Goal: Task Accomplishment & Management: Complete application form

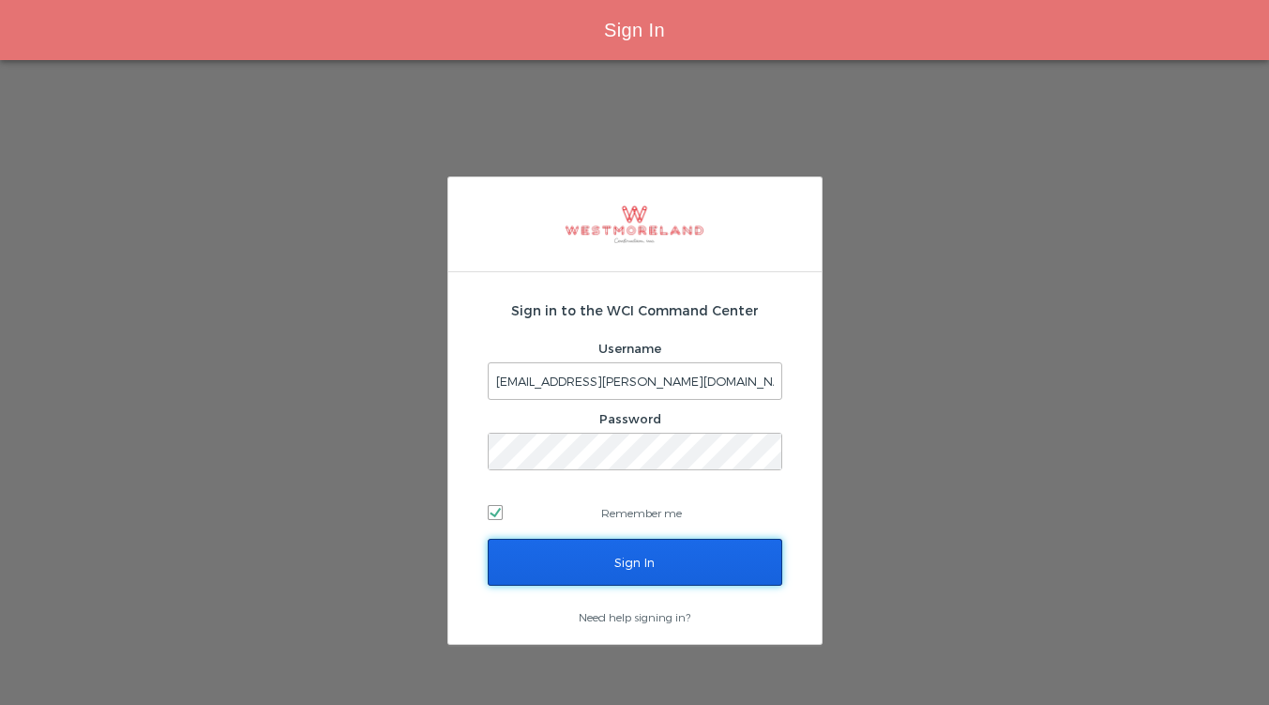
click at [606, 561] on input "Sign In" at bounding box center [635, 562] width 295 height 47
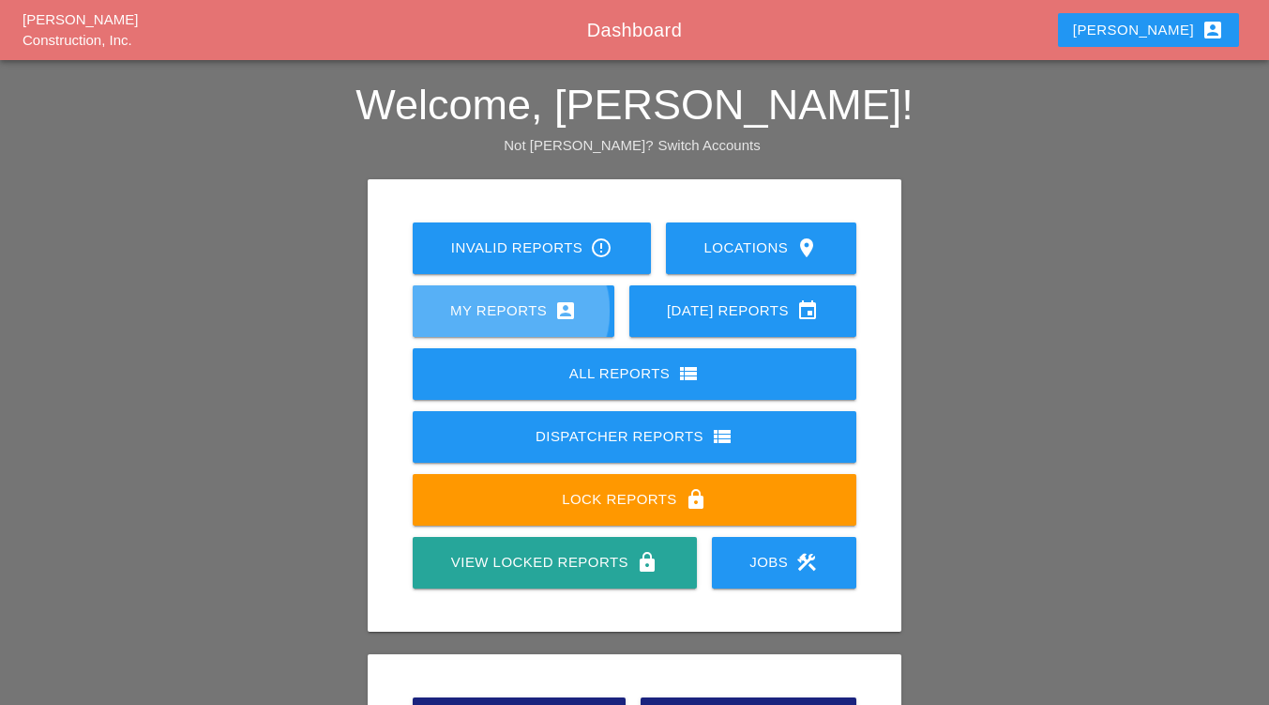
click at [477, 314] on div "My Reports account_box" at bounding box center [514, 310] width 142 height 23
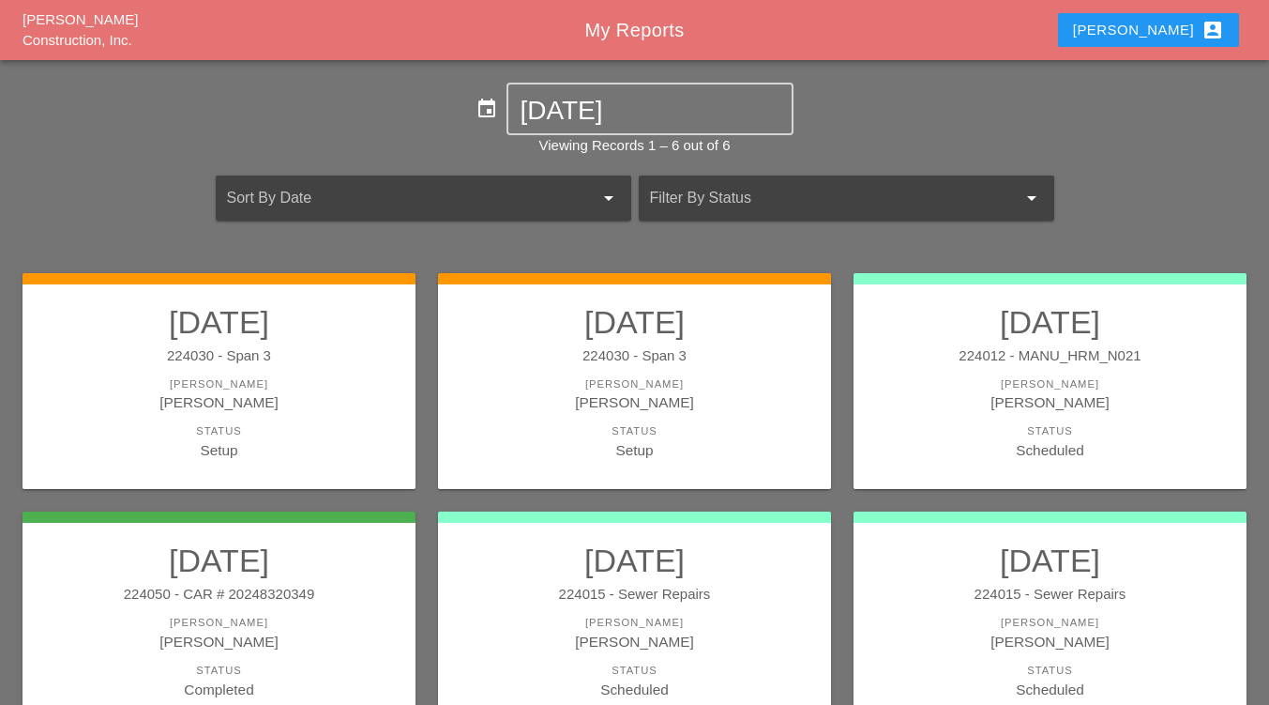
click at [711, 388] on div "[PERSON_NAME]" at bounding box center [635, 384] width 356 height 16
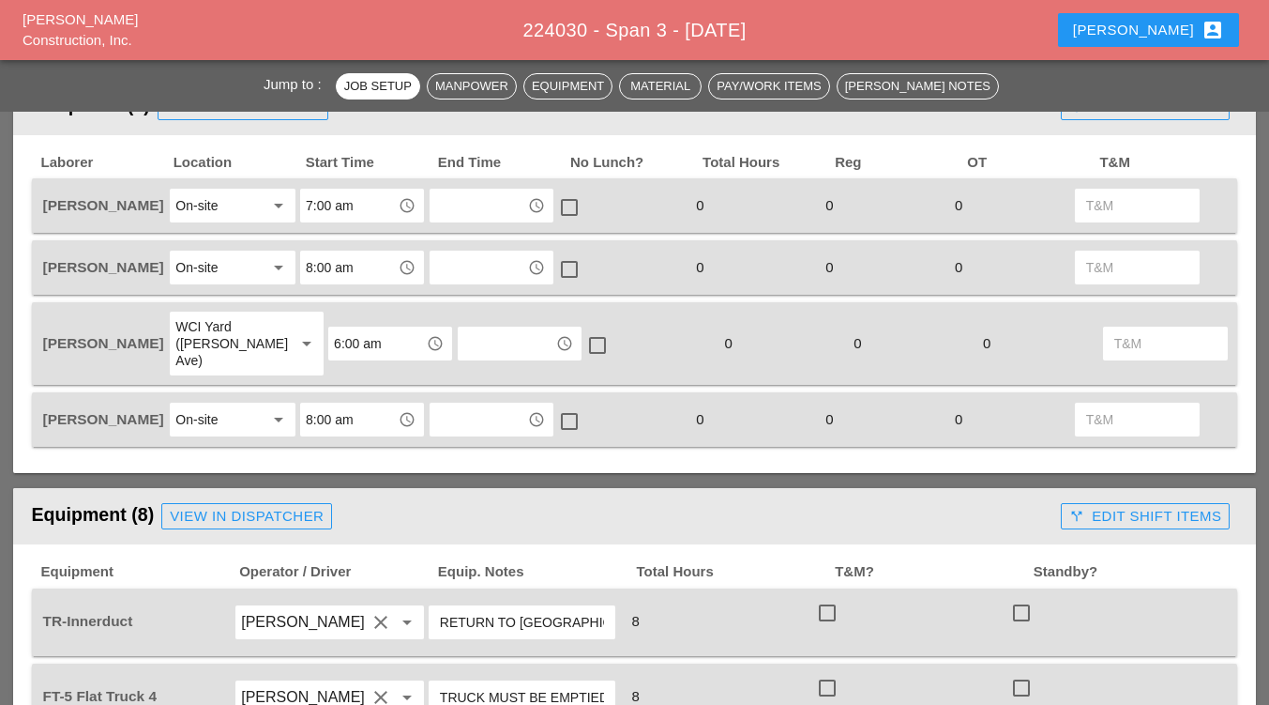
scroll to position [860, 0]
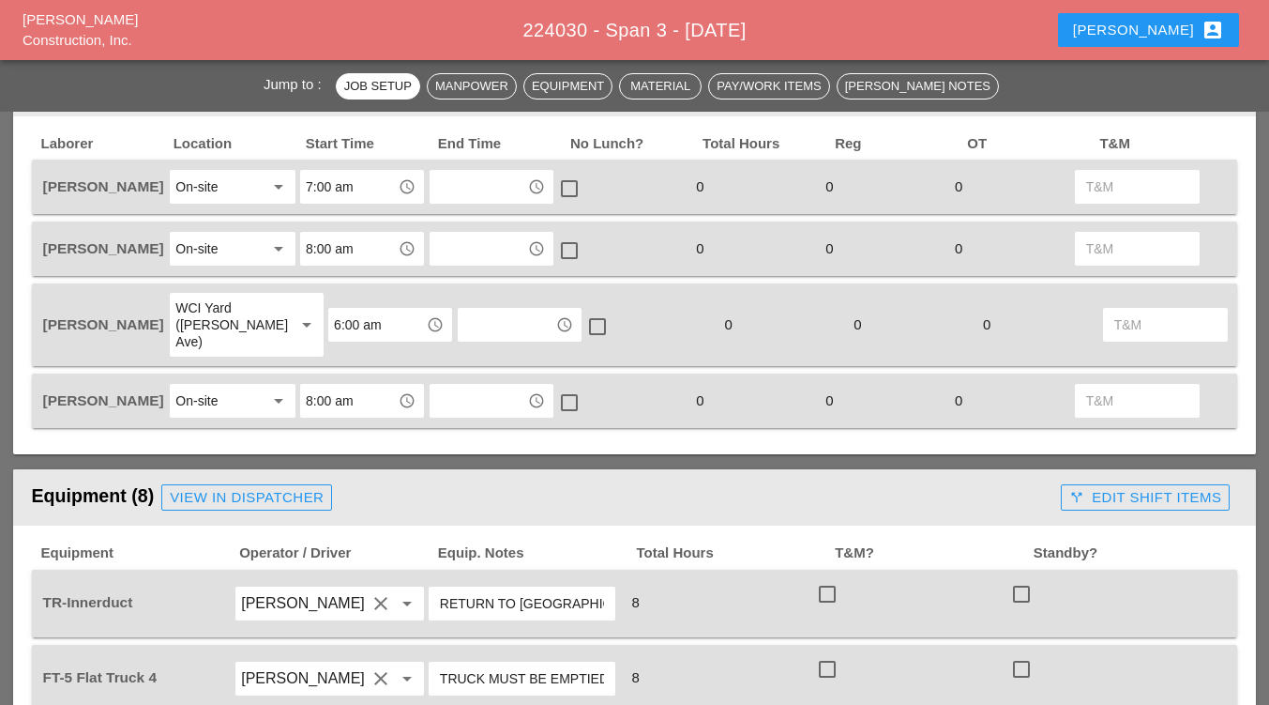
click at [448, 197] on input "text" at bounding box center [478, 187] width 86 height 30
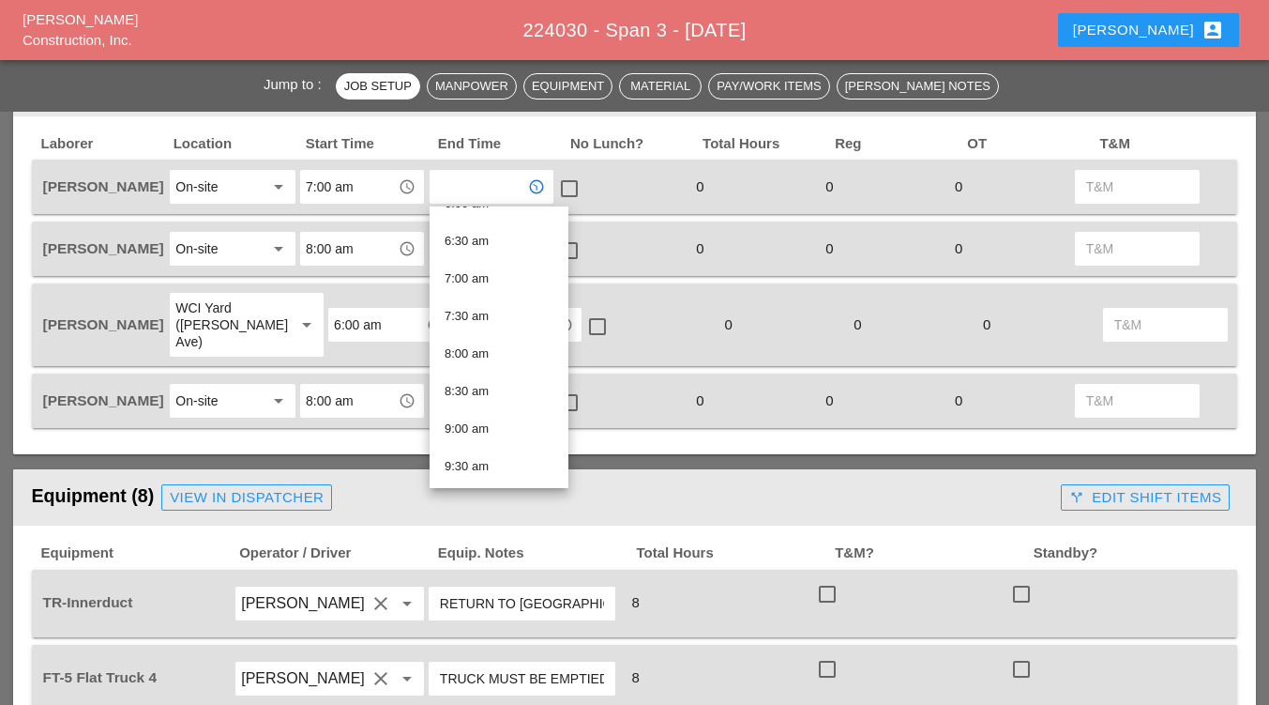
scroll to position [292, 0]
click at [635, 189] on div "check_box_outline_blank" at bounding box center [620, 186] width 129 height 39
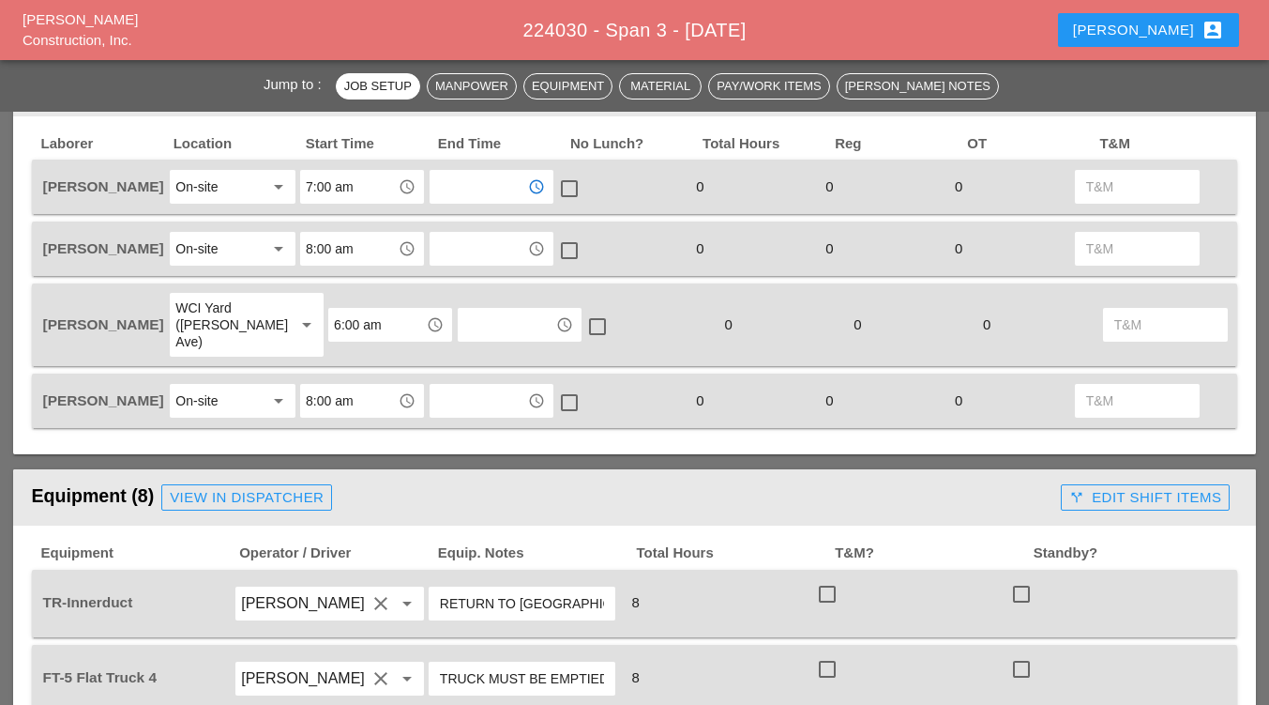
click at [474, 188] on input "text" at bounding box center [478, 187] width 86 height 30
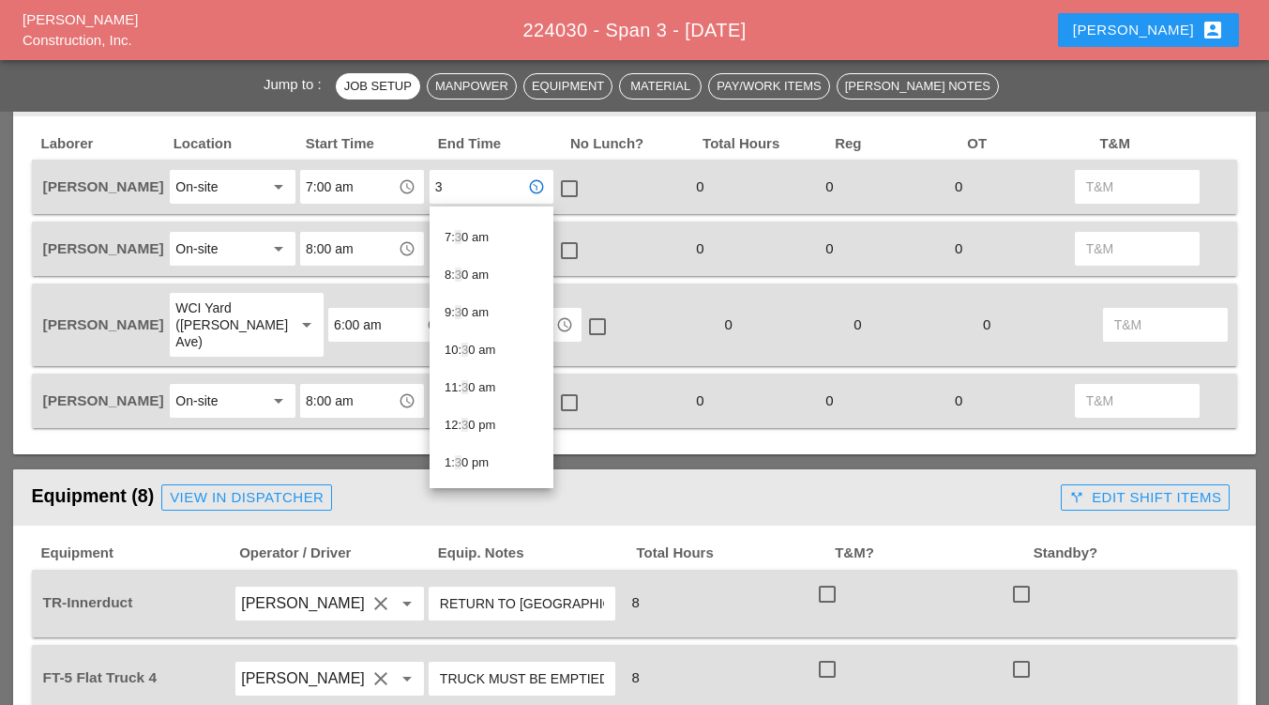
type input "3"
click at [548, 491] on div "Equipment (8) View in Dispatcher" at bounding box center [543, 498] width 1023 height 38
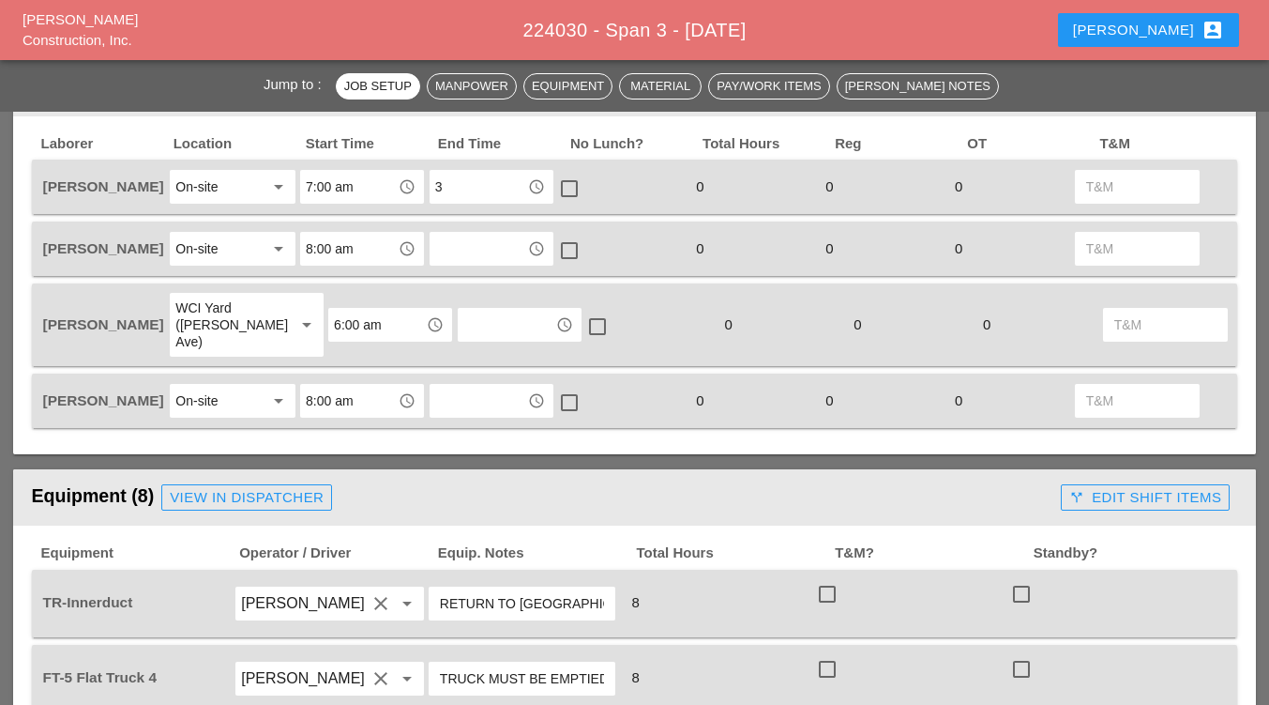
click at [477, 187] on input "3" at bounding box center [478, 187] width 86 height 30
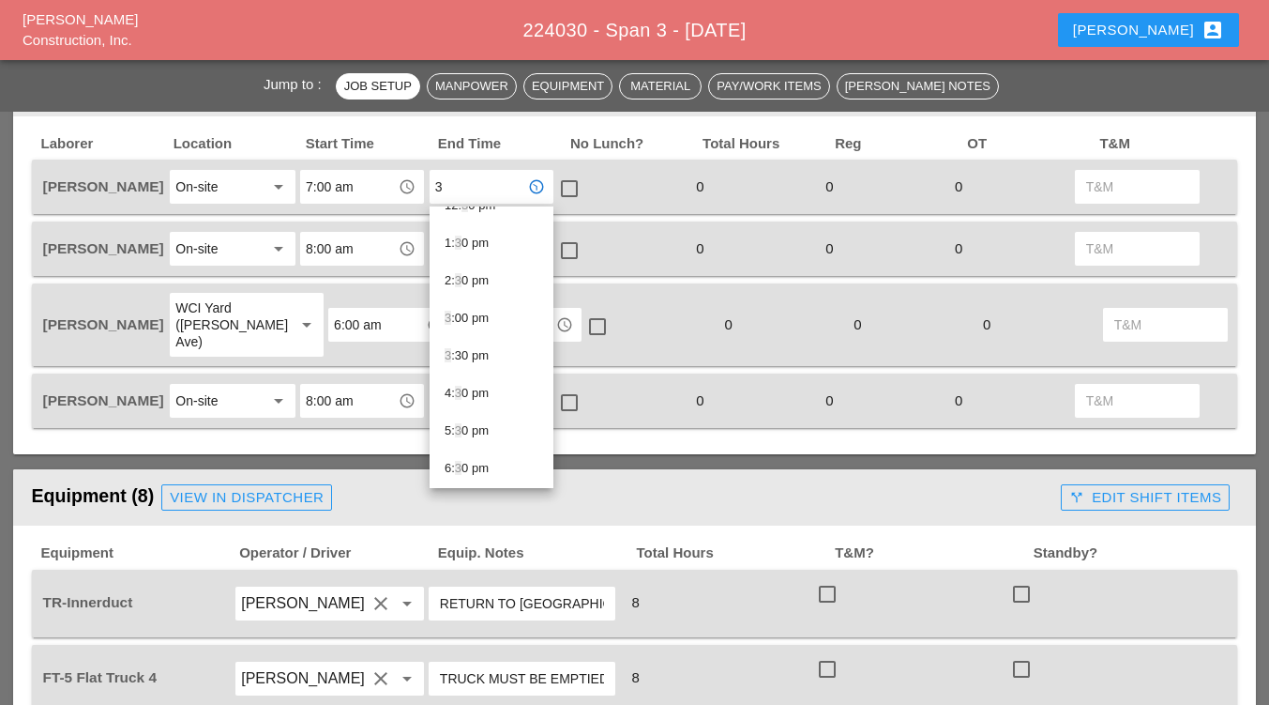
scroll to position [519, 0]
click at [475, 355] on div "3 :30 pm" at bounding box center [492, 348] width 94 height 23
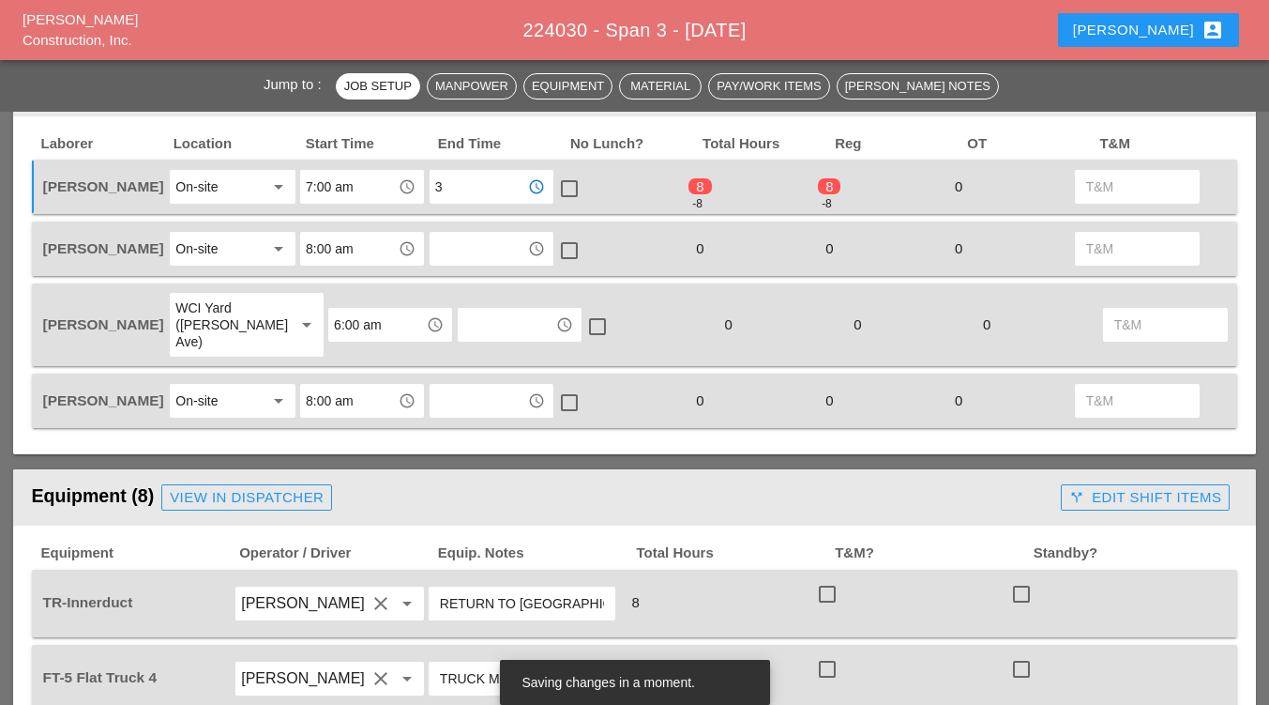
type input "3:30 pm"
click at [469, 256] on input "text" at bounding box center [478, 249] width 86 height 30
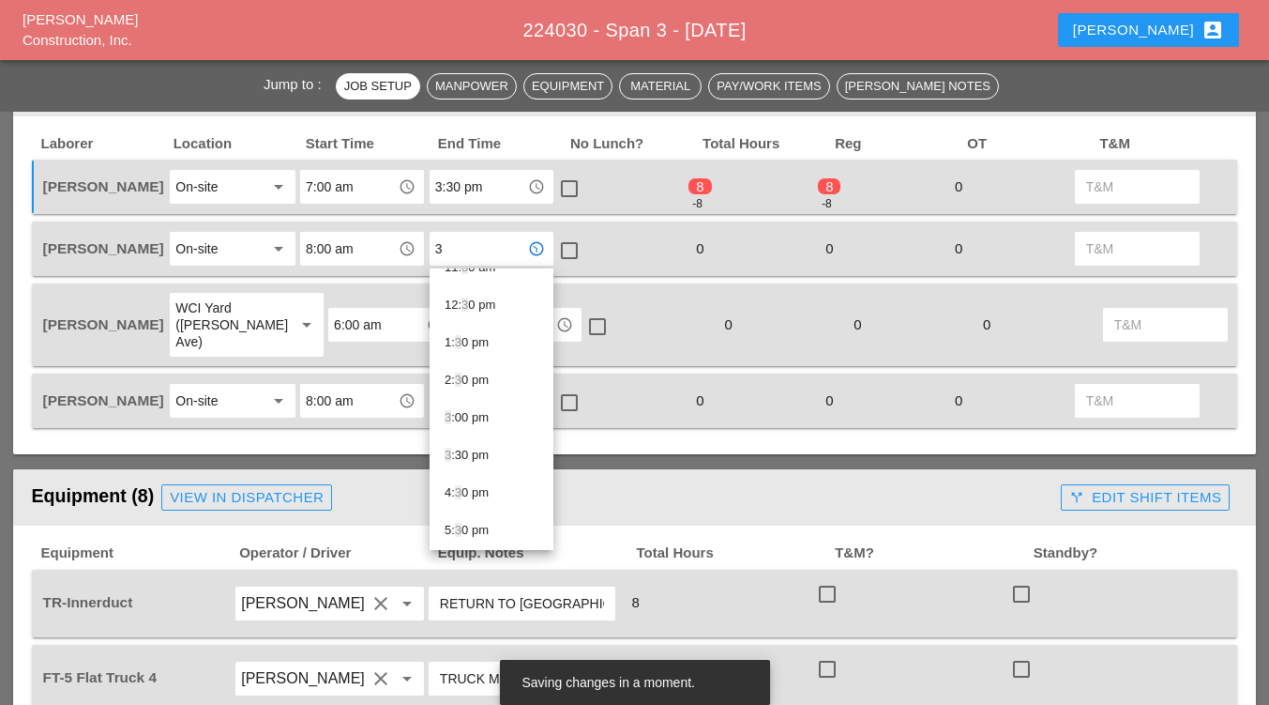
scroll to position [496, 0]
click at [471, 432] on div "3 :30 pm" at bounding box center [492, 432] width 94 height 23
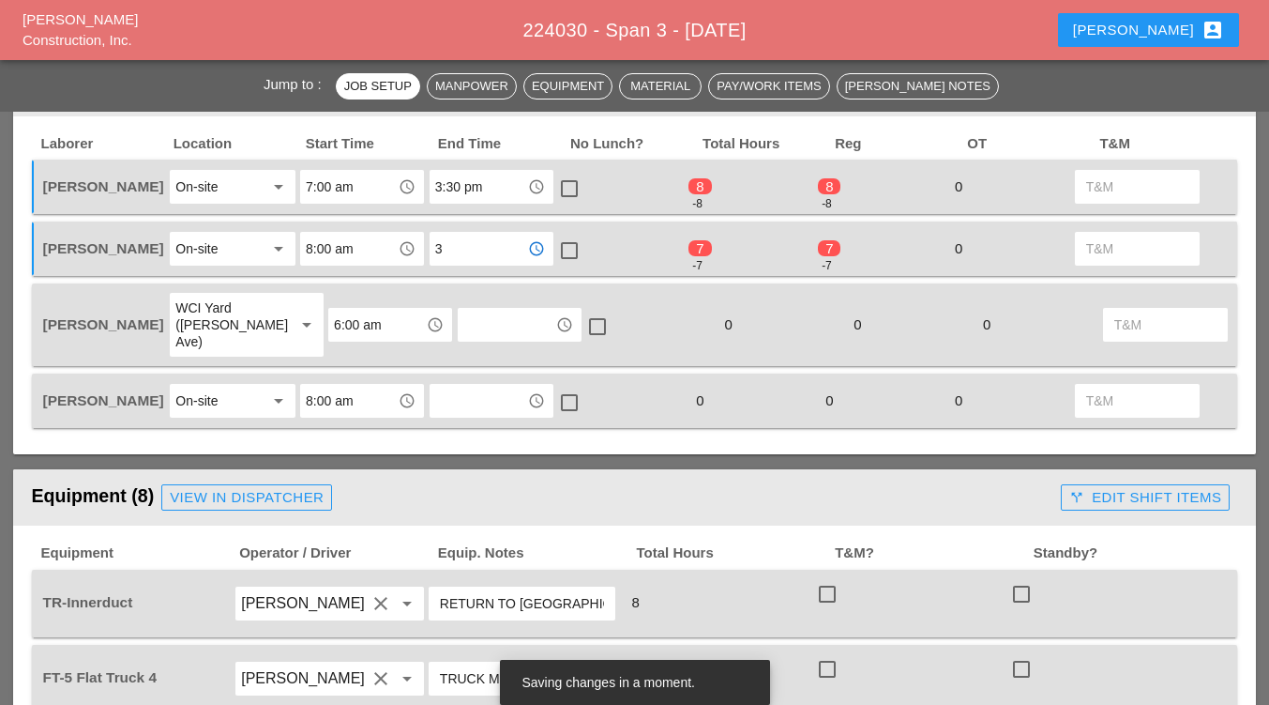
type input "3:30 pm"
click at [476, 319] on input "text" at bounding box center [507, 325] width 86 height 30
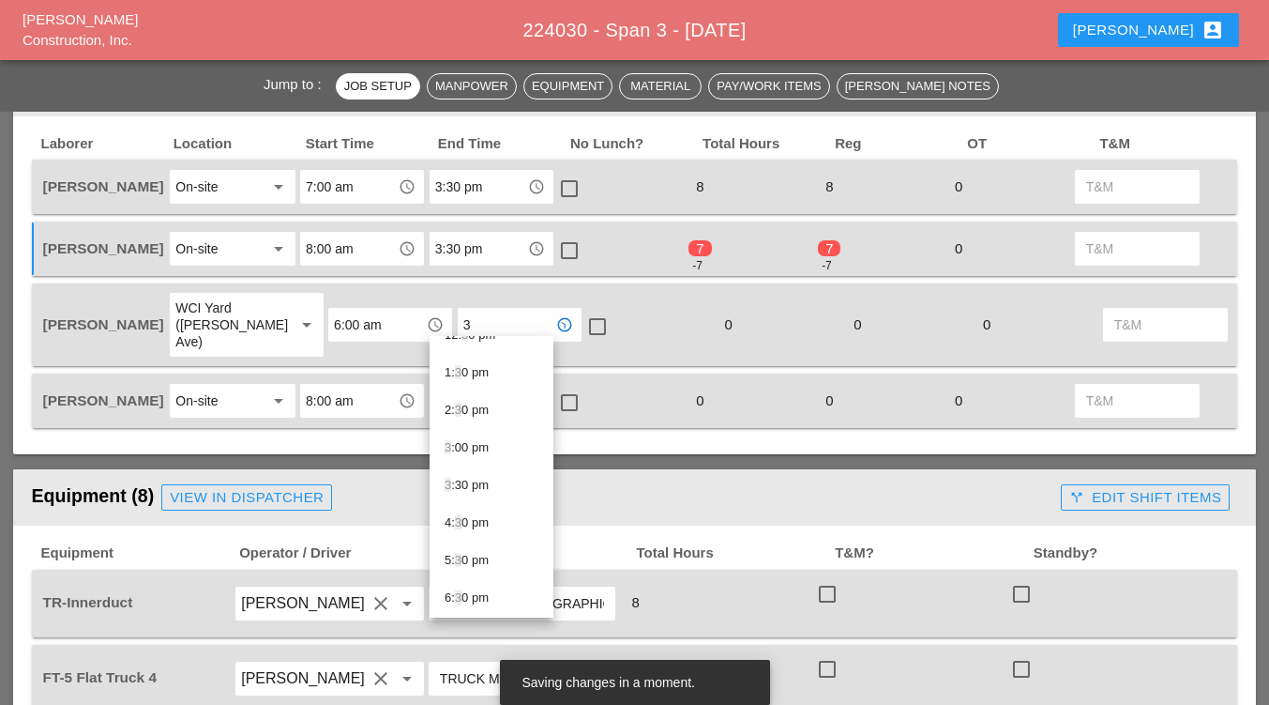
scroll to position [517, 0]
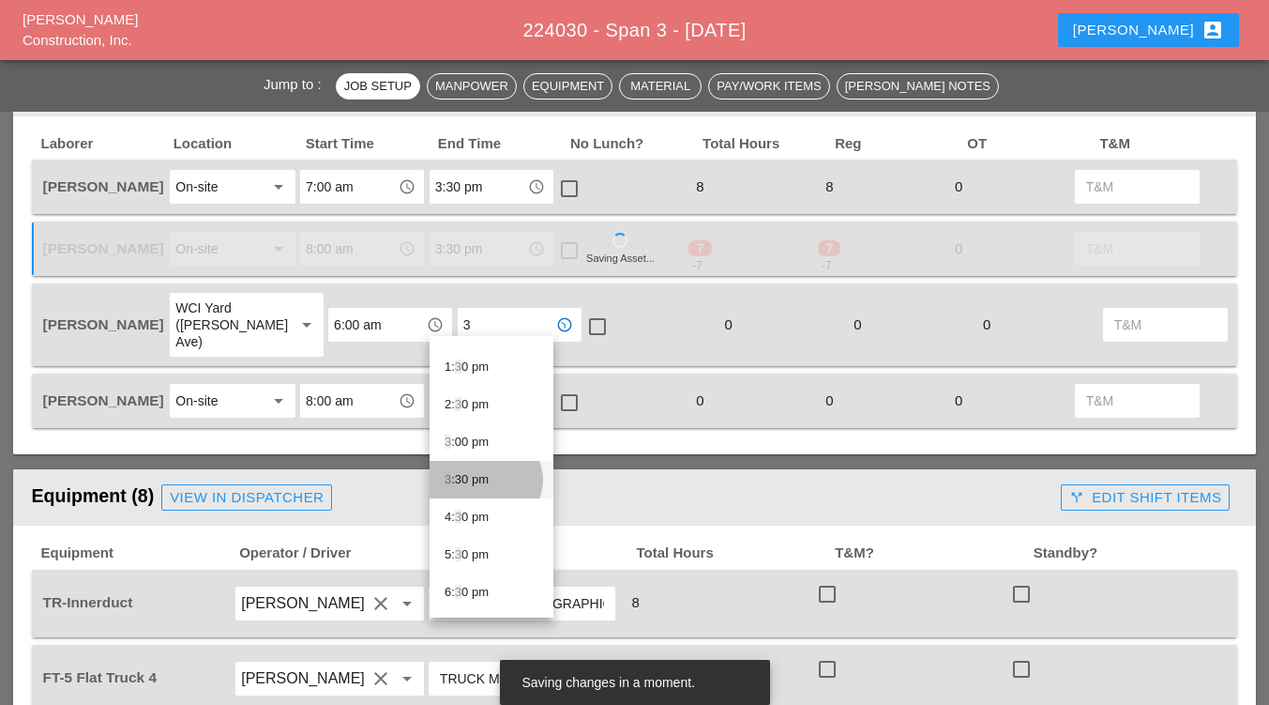
click at [473, 481] on div "3 :30 pm" at bounding box center [492, 479] width 94 height 23
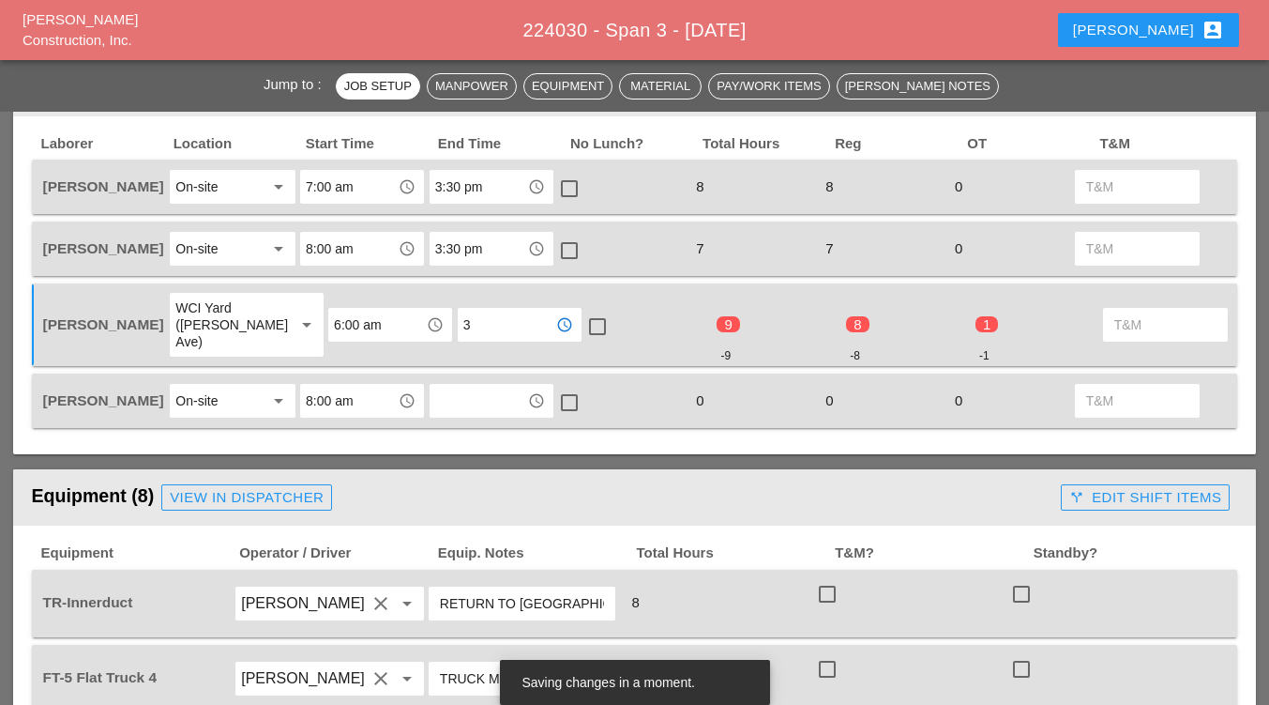
type input "3:30 pm"
click at [458, 387] on input "text" at bounding box center [478, 401] width 86 height 30
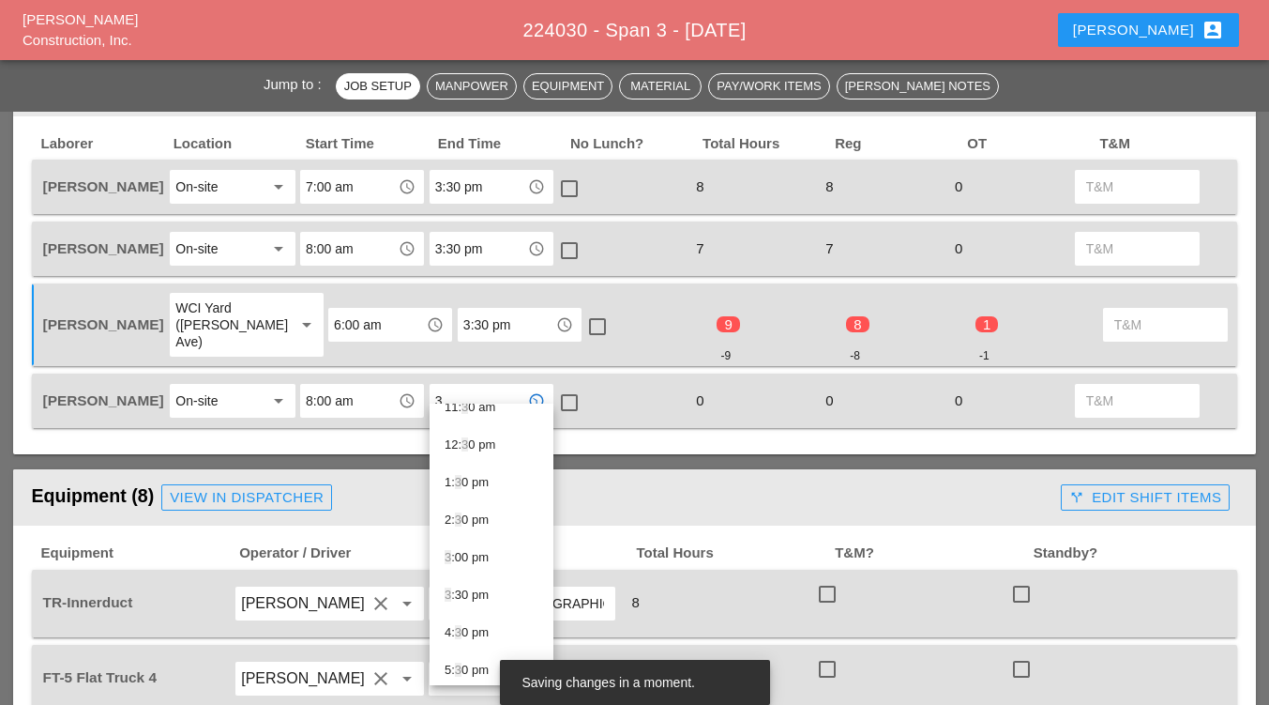
scroll to position [471, 0]
click at [474, 600] on div "3 :30 pm" at bounding box center [492, 593] width 94 height 23
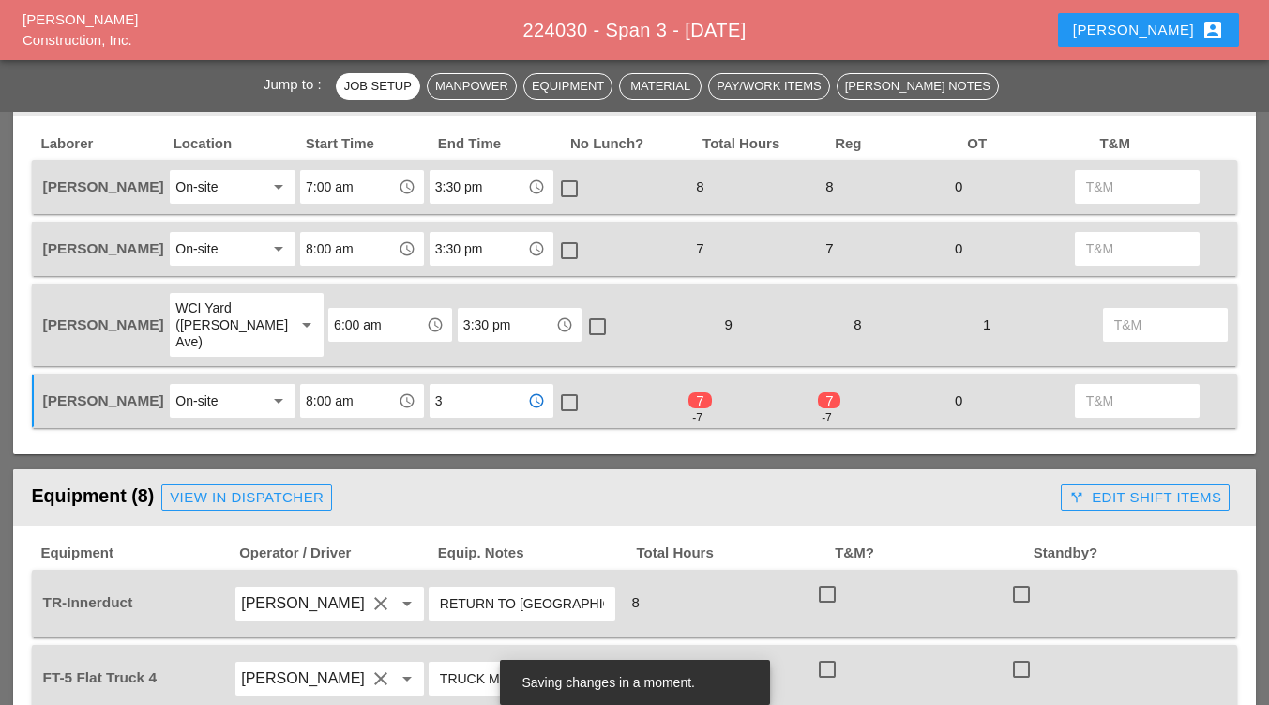
type input "3:30 pm"
click at [570, 248] on div at bounding box center [570, 251] width 32 height 32
click at [582, 323] on div at bounding box center [598, 327] width 32 height 32
click at [564, 387] on div at bounding box center [570, 403] width 32 height 32
click at [491, 316] on input "3:30 pm" at bounding box center [507, 325] width 86 height 30
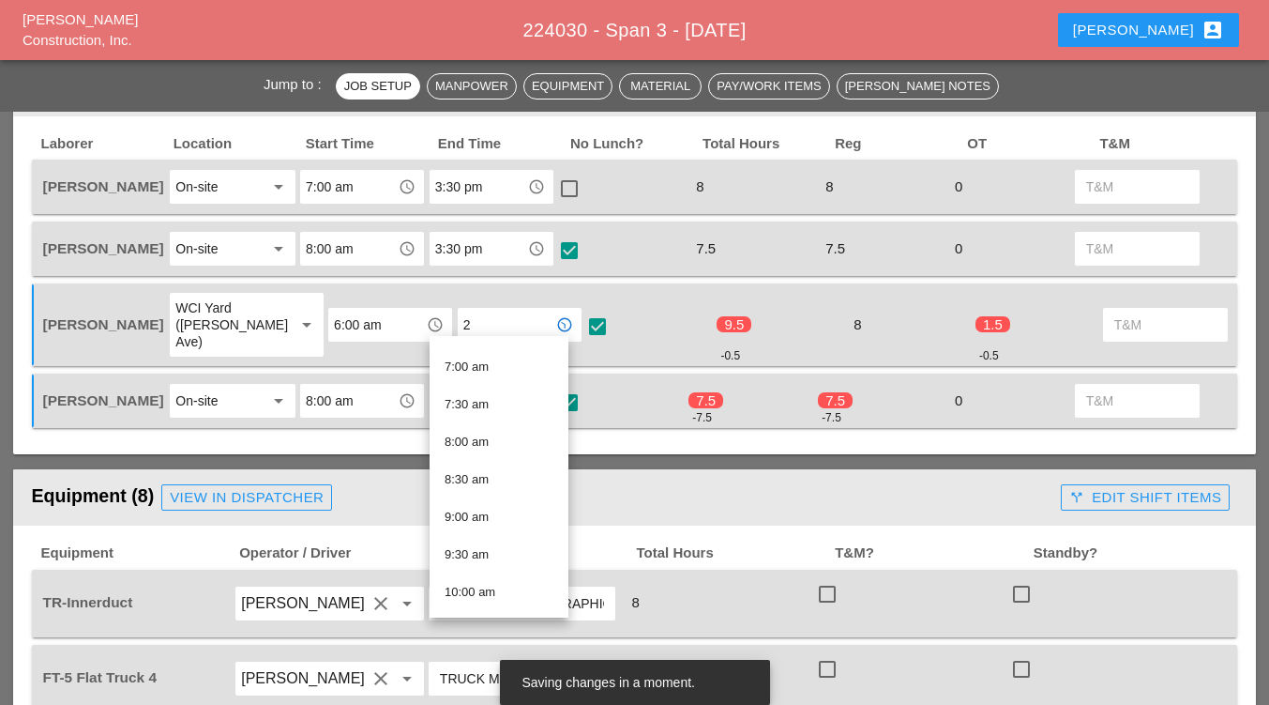
scroll to position [26, 0]
click at [485, 590] on div "2 :30 pm" at bounding box center [499, 595] width 109 height 23
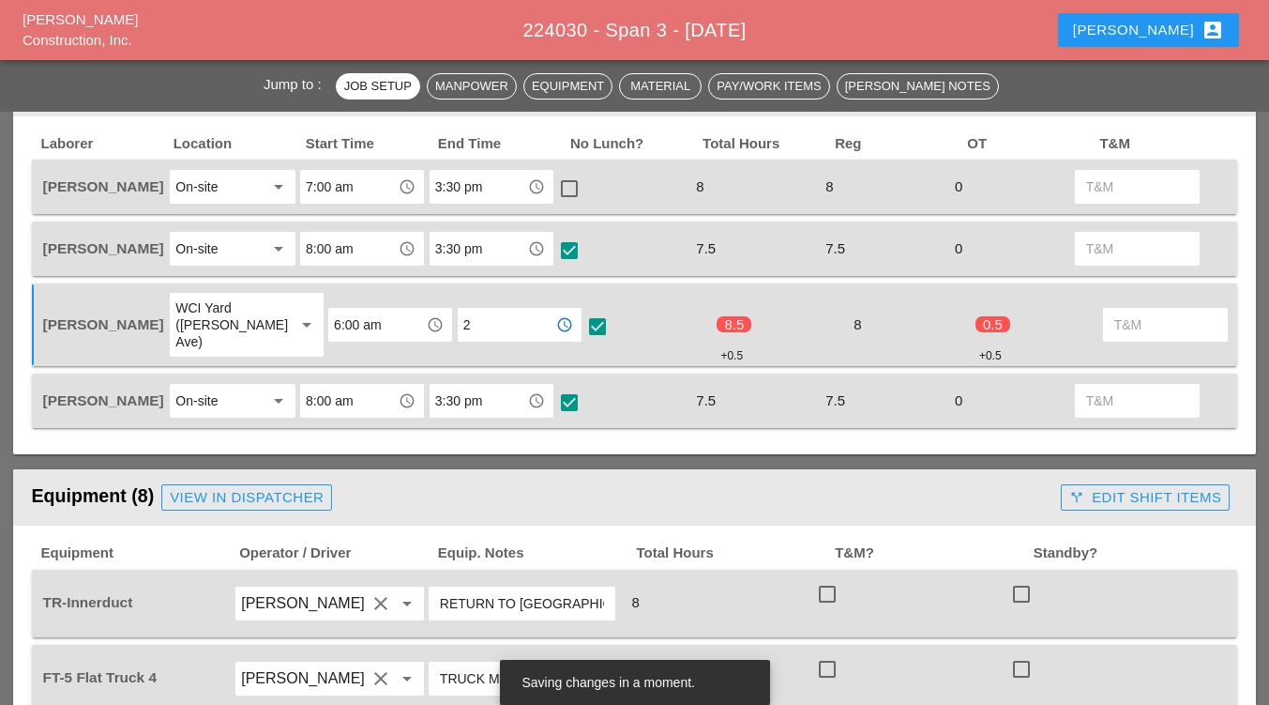
type input "2:30 pm"
click at [582, 317] on div at bounding box center [598, 327] width 32 height 32
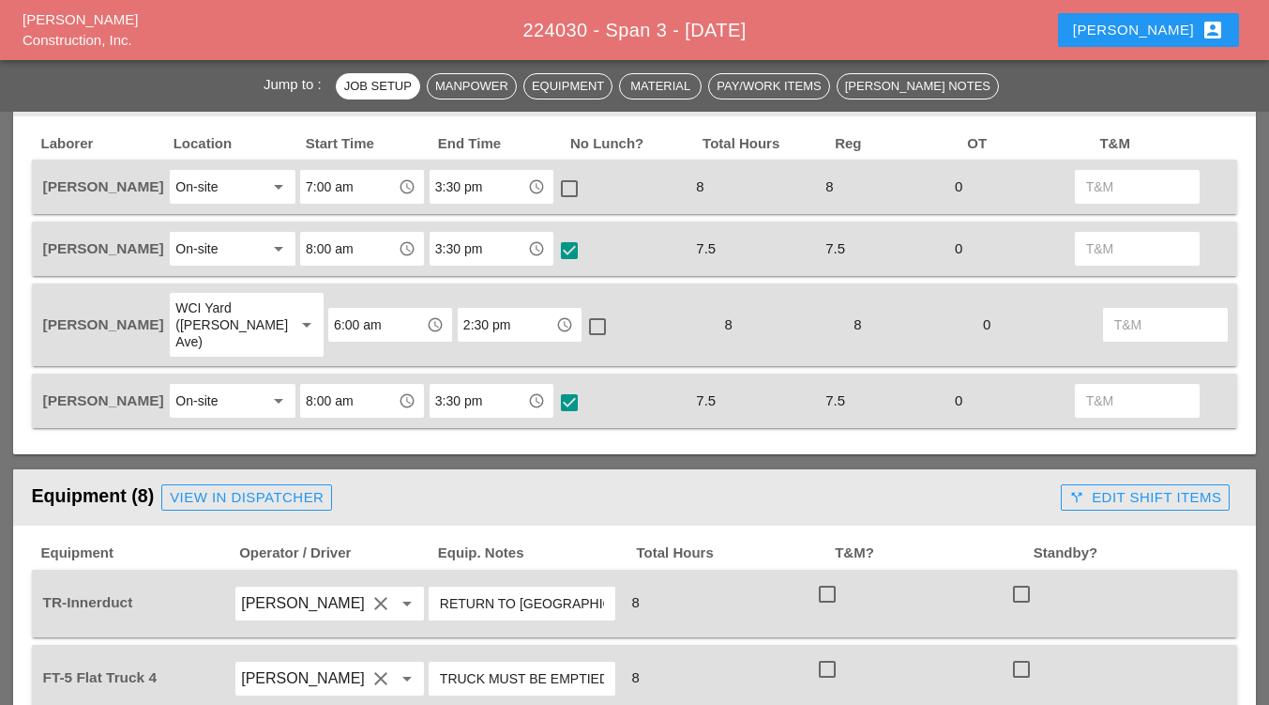
click at [497, 387] on input "3:30 pm" at bounding box center [478, 401] width 86 height 30
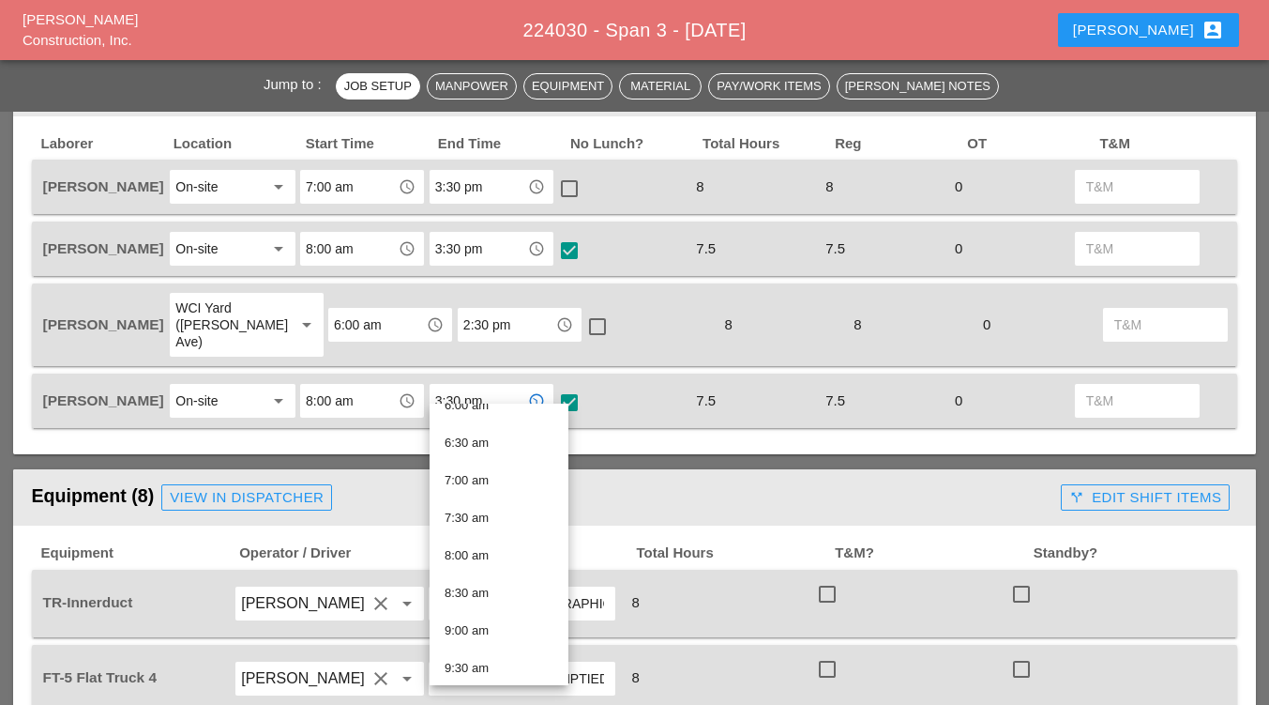
click at [353, 249] on input "8:00 am" at bounding box center [349, 249] width 86 height 30
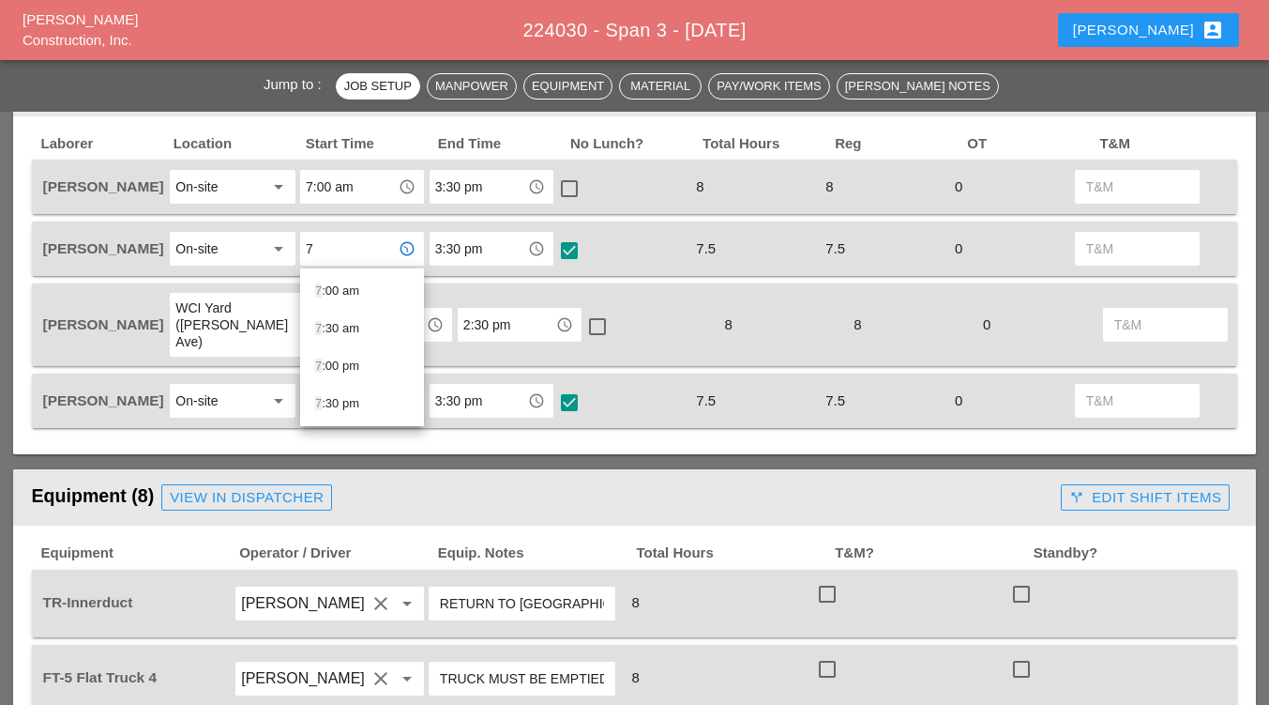
click at [534, 136] on span "End Time" at bounding box center [502, 144] width 132 height 22
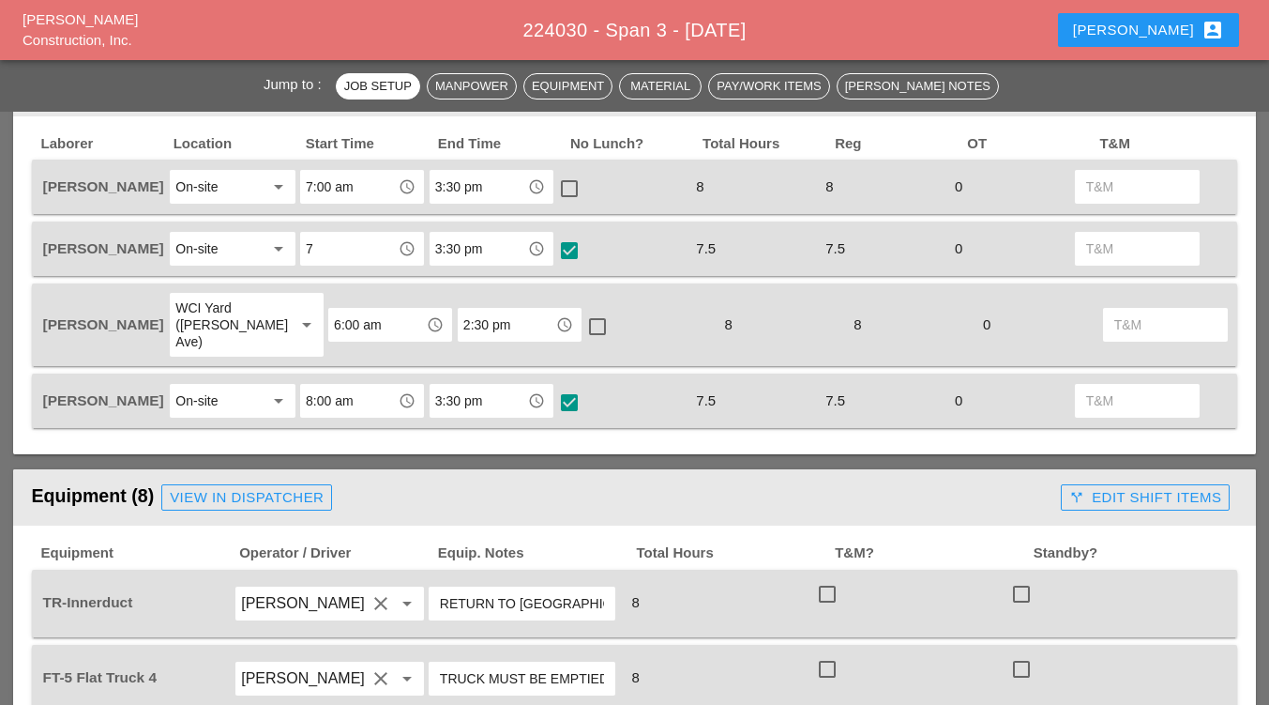
click at [342, 248] on input "7" at bounding box center [349, 249] width 86 height 30
click at [335, 293] on div "7 :00 am" at bounding box center [362, 291] width 94 height 23
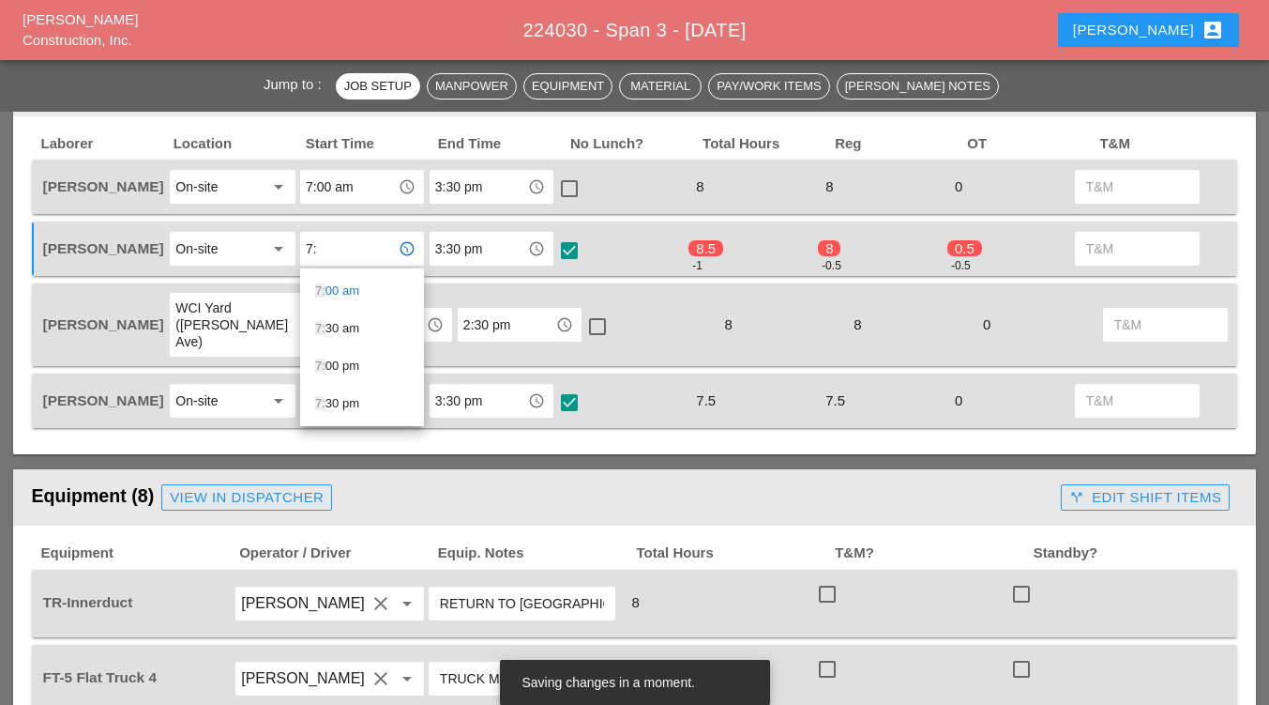
click at [367, 262] on input "7:" at bounding box center [349, 249] width 86 height 30
click at [351, 286] on div "7:30 am" at bounding box center [362, 291] width 94 height 23
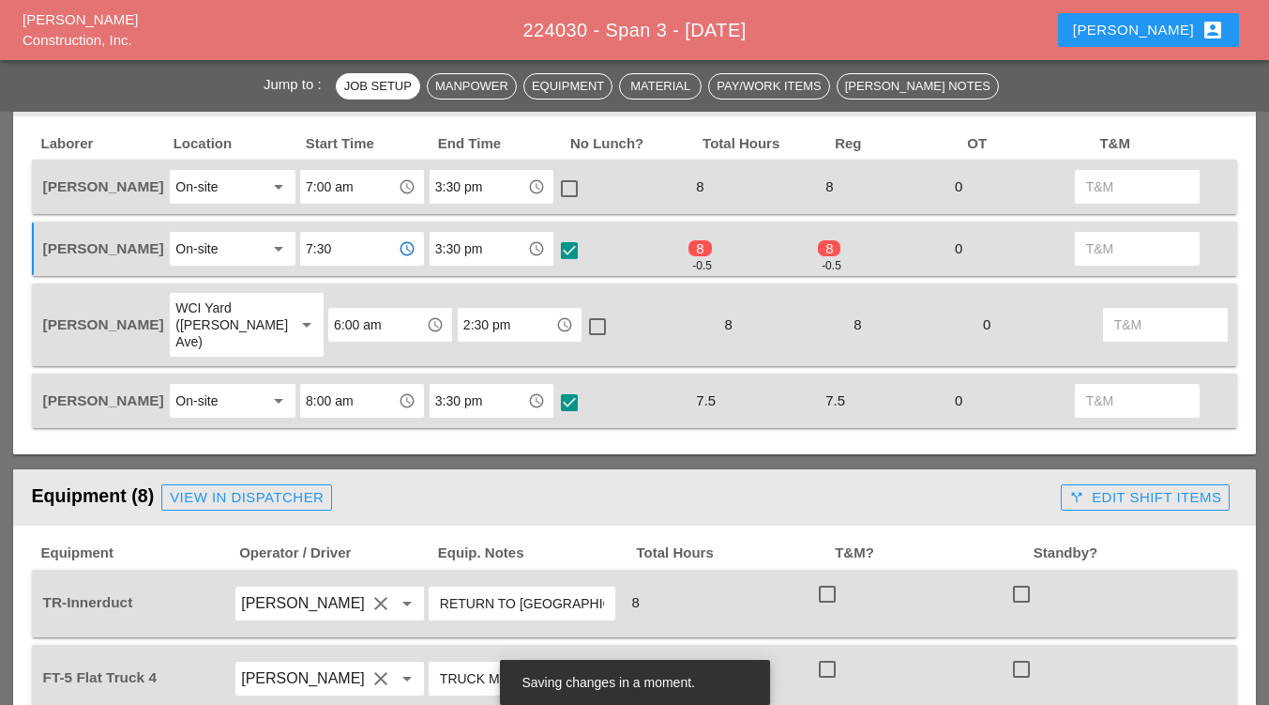
type input "7:30 am"
click at [338, 391] on input "8:00 am" at bounding box center [349, 401] width 86 height 30
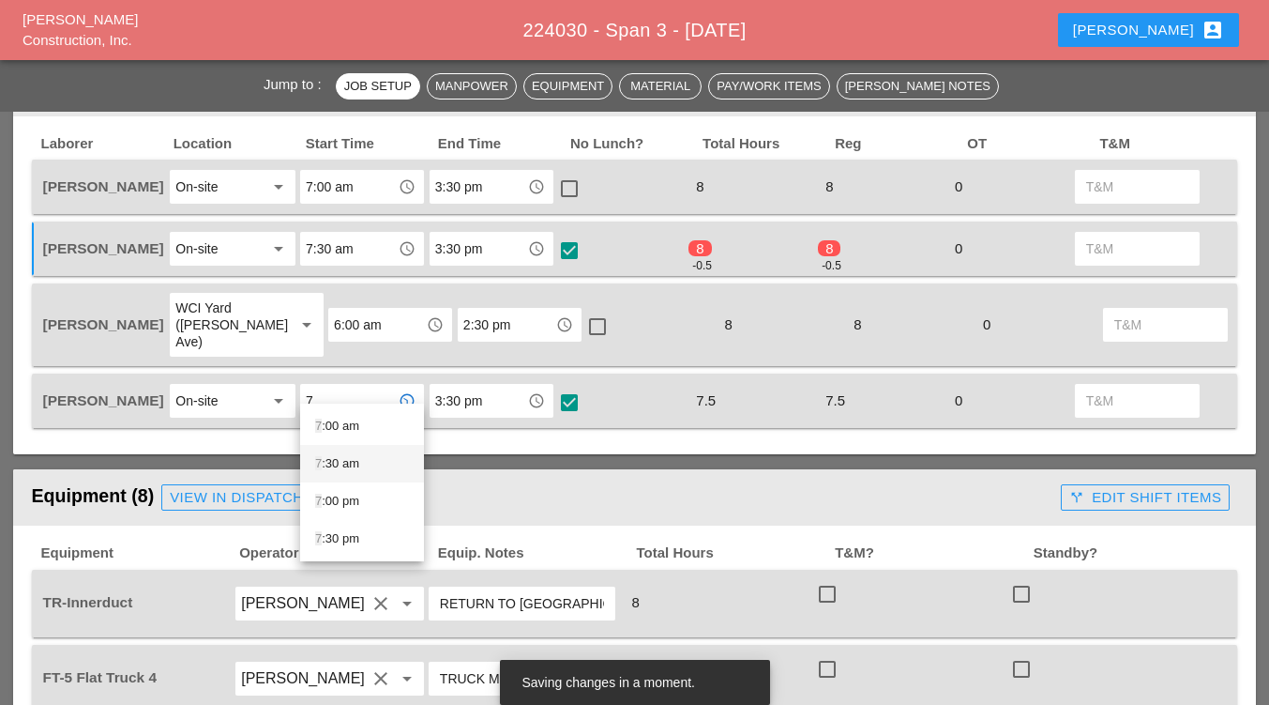
click at [334, 462] on div "7 :30 am" at bounding box center [362, 463] width 94 height 23
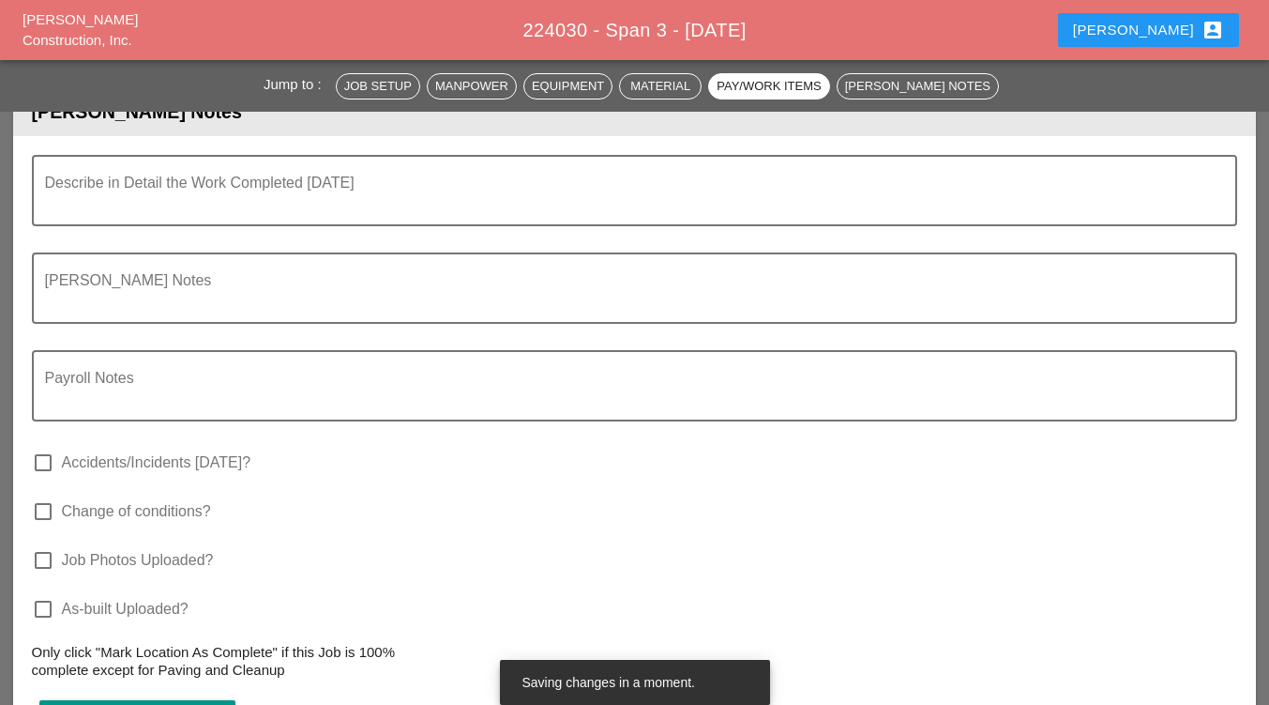
scroll to position [2550, 0]
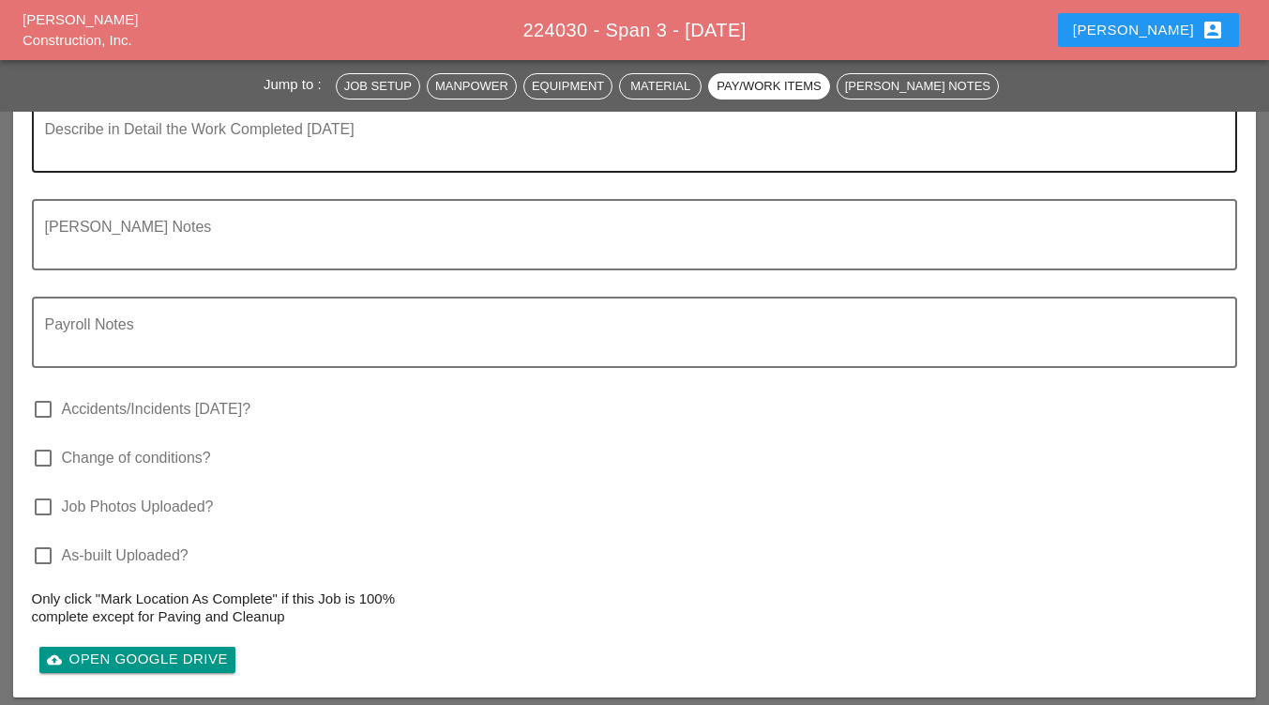
type input "7:30 am"
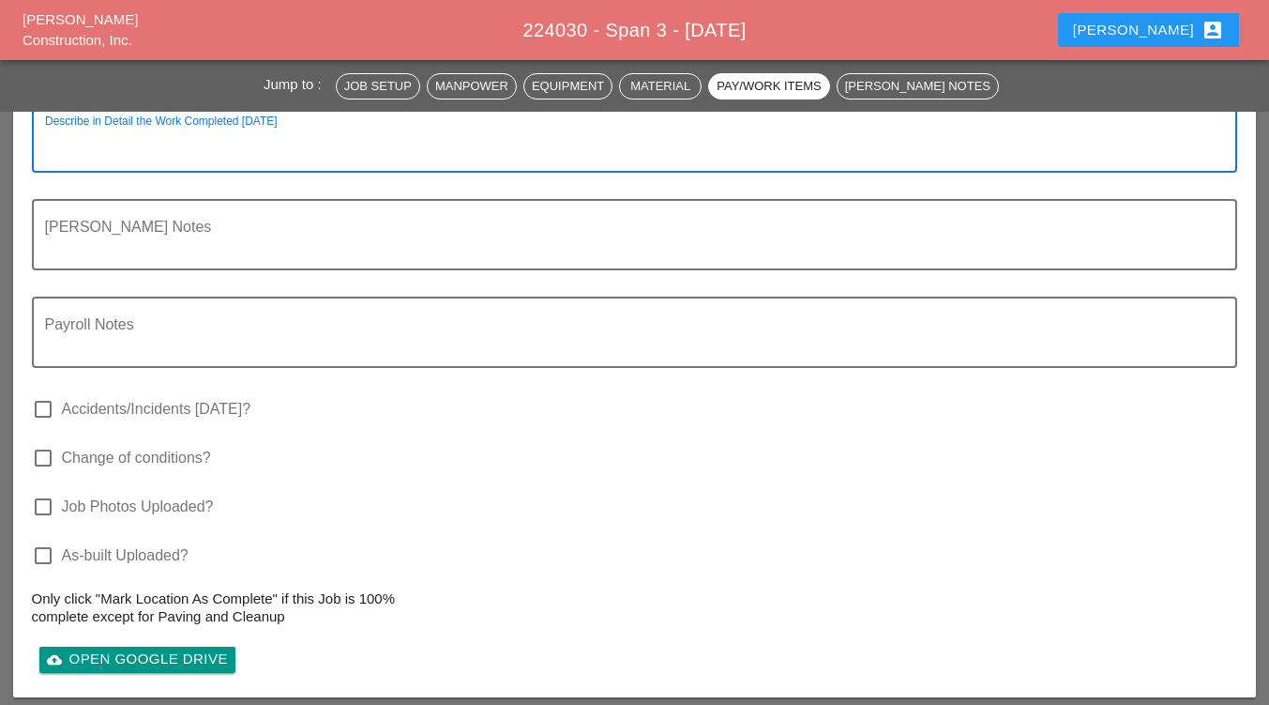
click at [146, 142] on textarea "Describe in Detail the Work Completed Today" at bounding box center [627, 148] width 1165 height 45
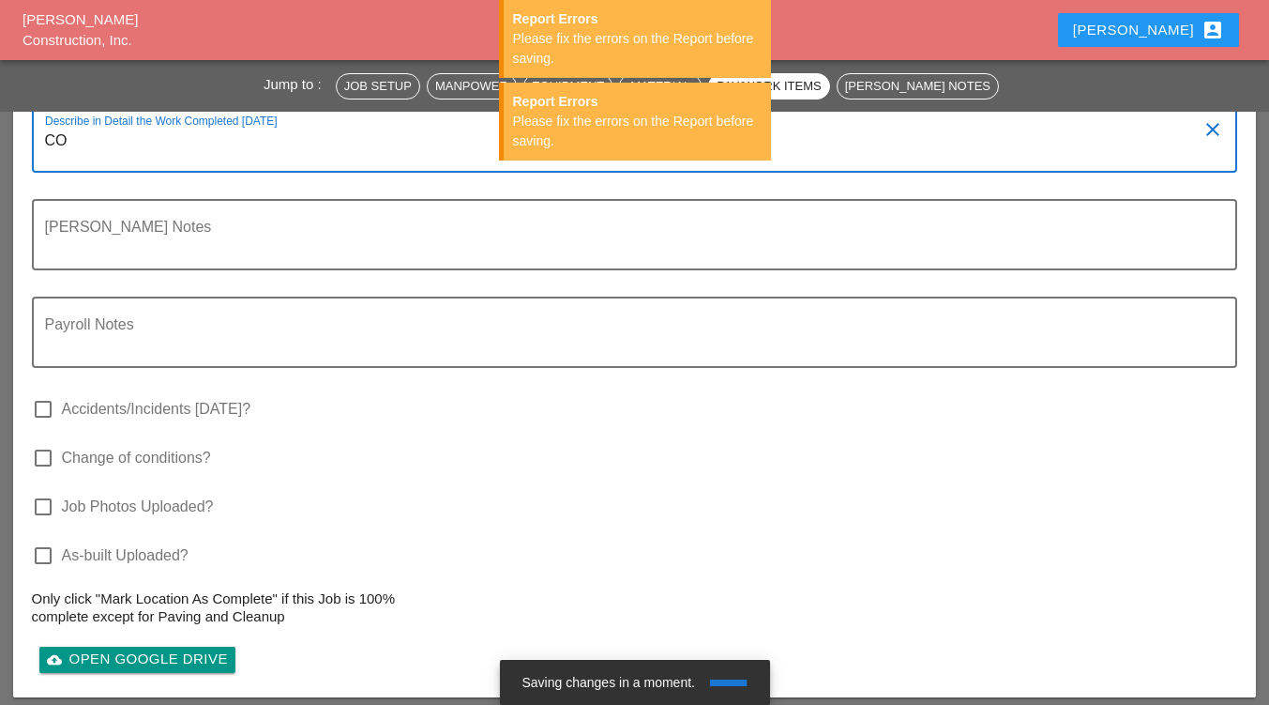
type textarea "C"
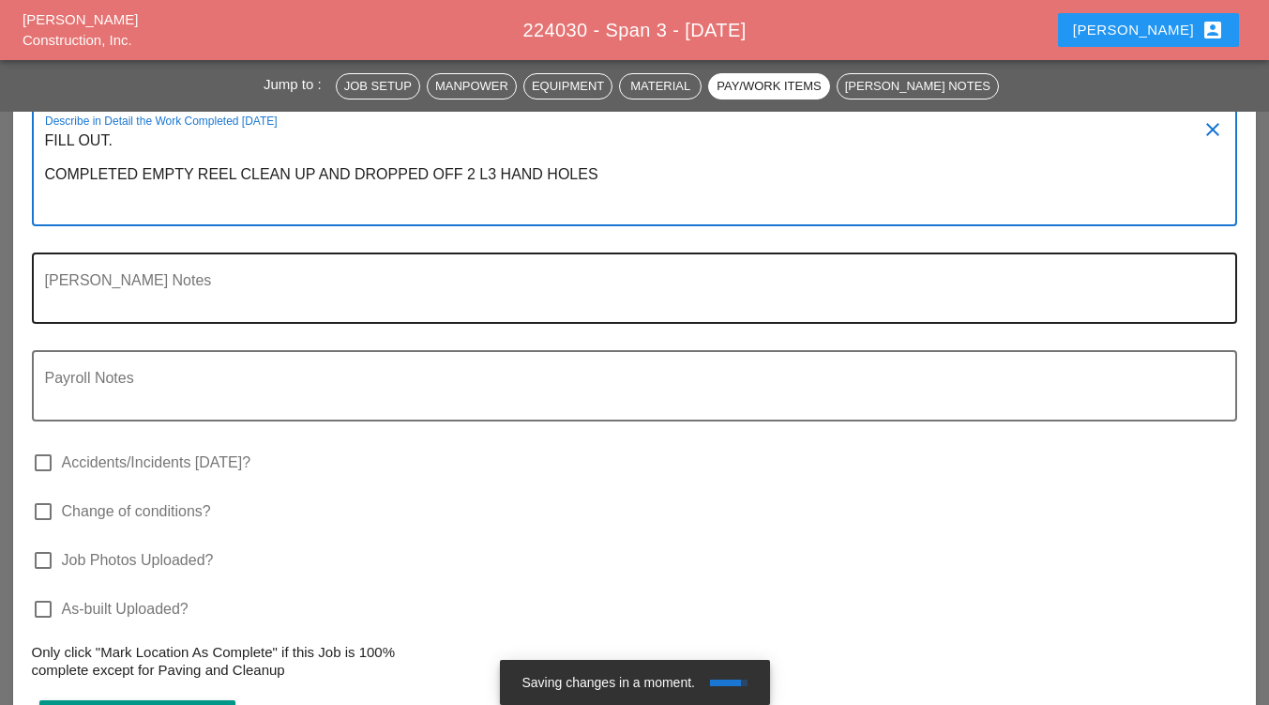
type textarea "FILL OUT. COMPLETED EMPTY REEL CLEAN UP AND DROPPED OFF 2 L3 HAND HOLES"
click at [83, 294] on textarea "Foreman's Notes" at bounding box center [627, 299] width 1165 height 45
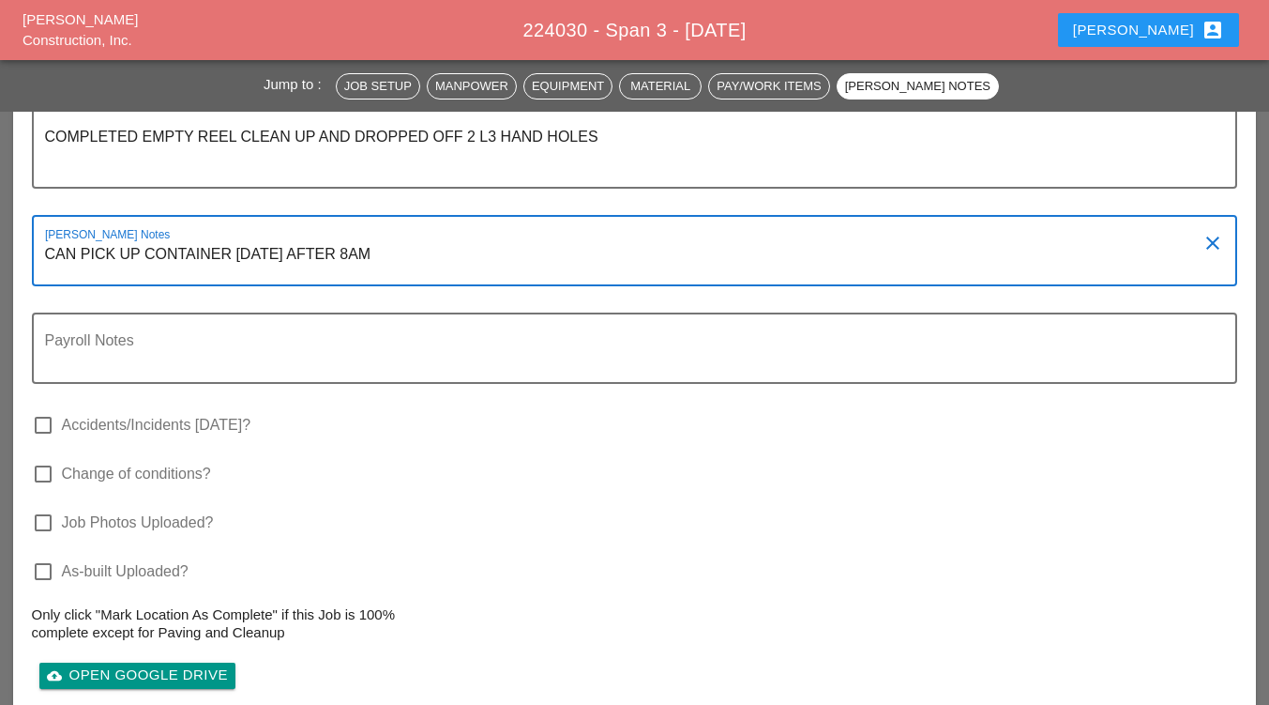
scroll to position [2751, 0]
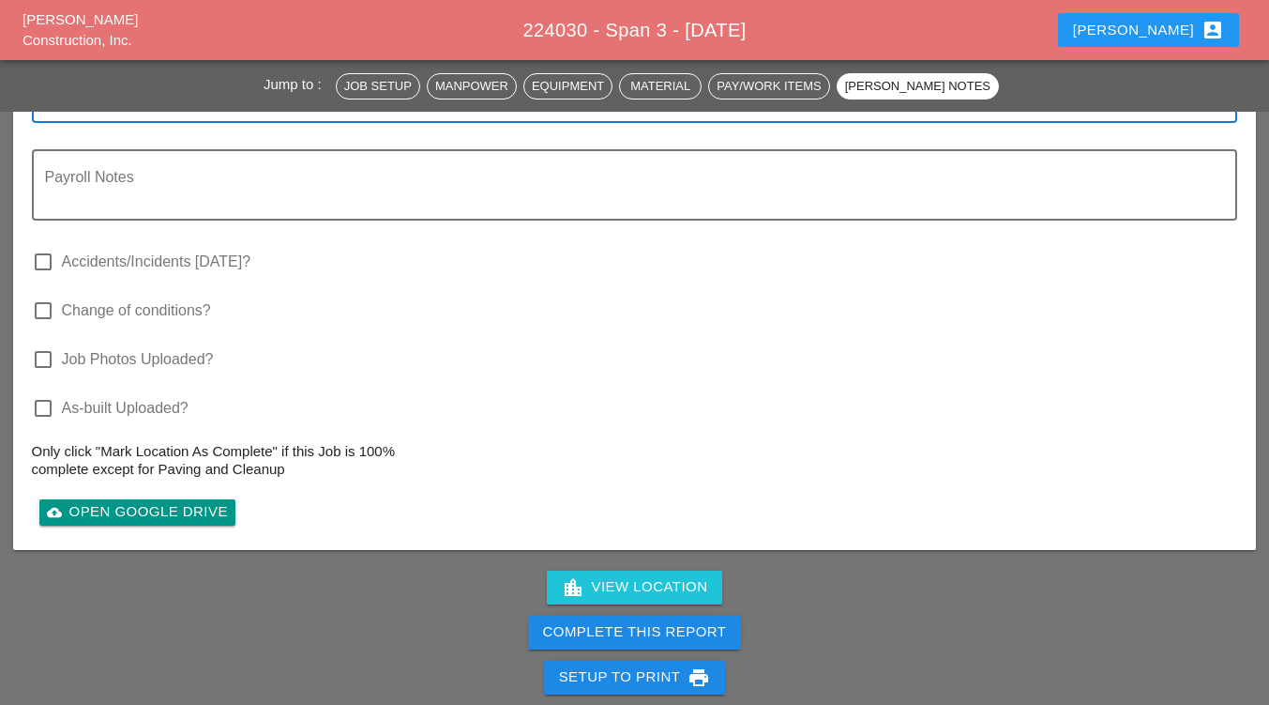
type textarea "CAN PICK UP CONTAINER TOMORROW AFTER 8AM"
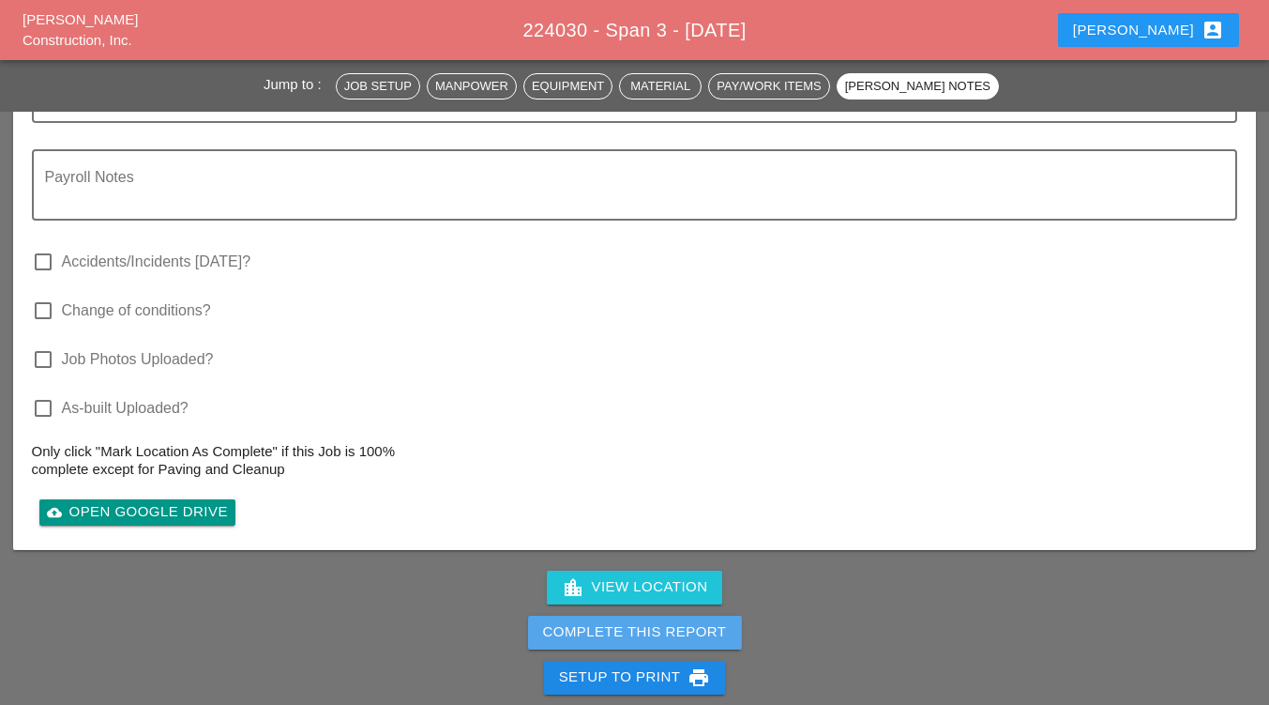
click at [639, 621] on div "Complete This Report" at bounding box center [635, 632] width 184 height 22
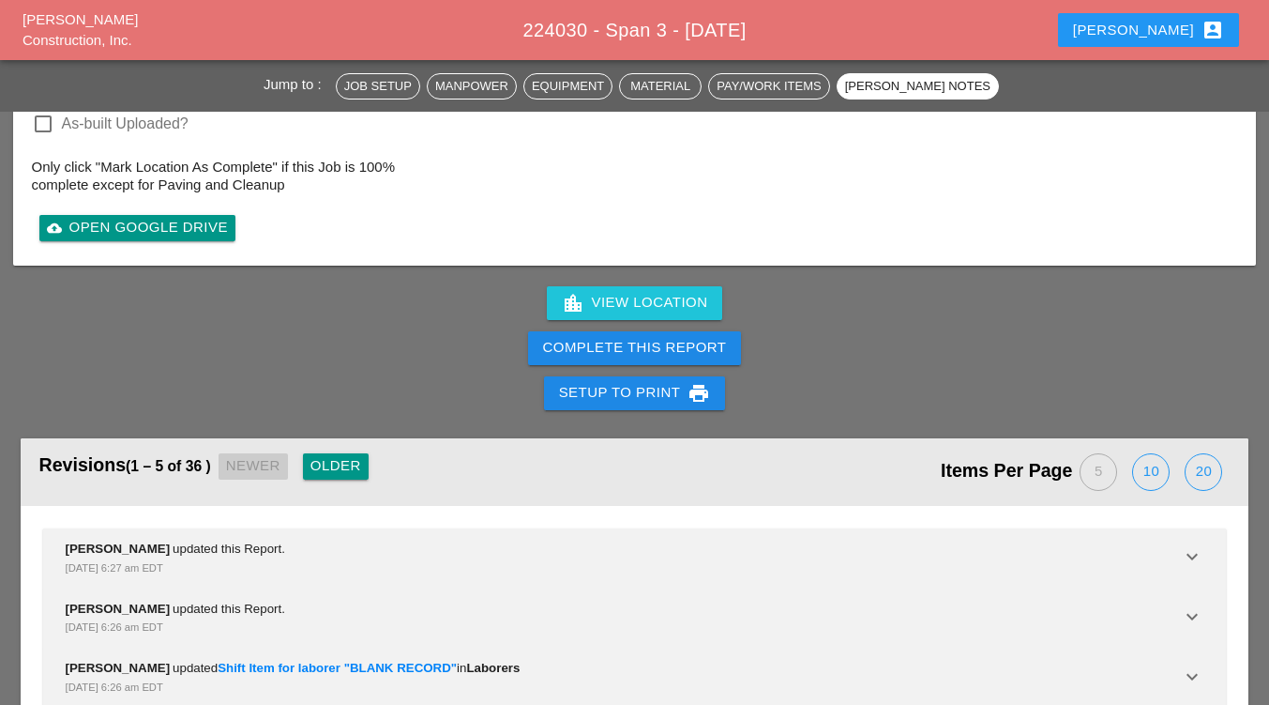
scroll to position [2894, 0]
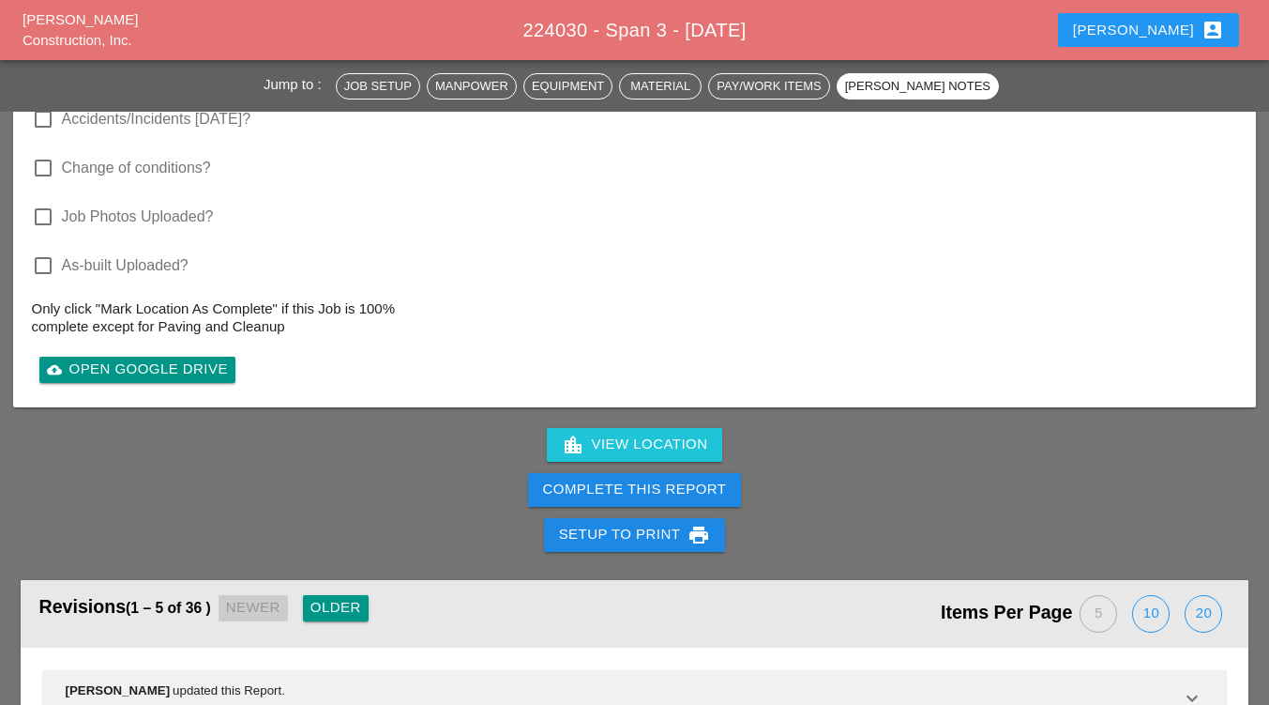
click at [618, 479] on div "Complete This Report" at bounding box center [635, 490] width 184 height 22
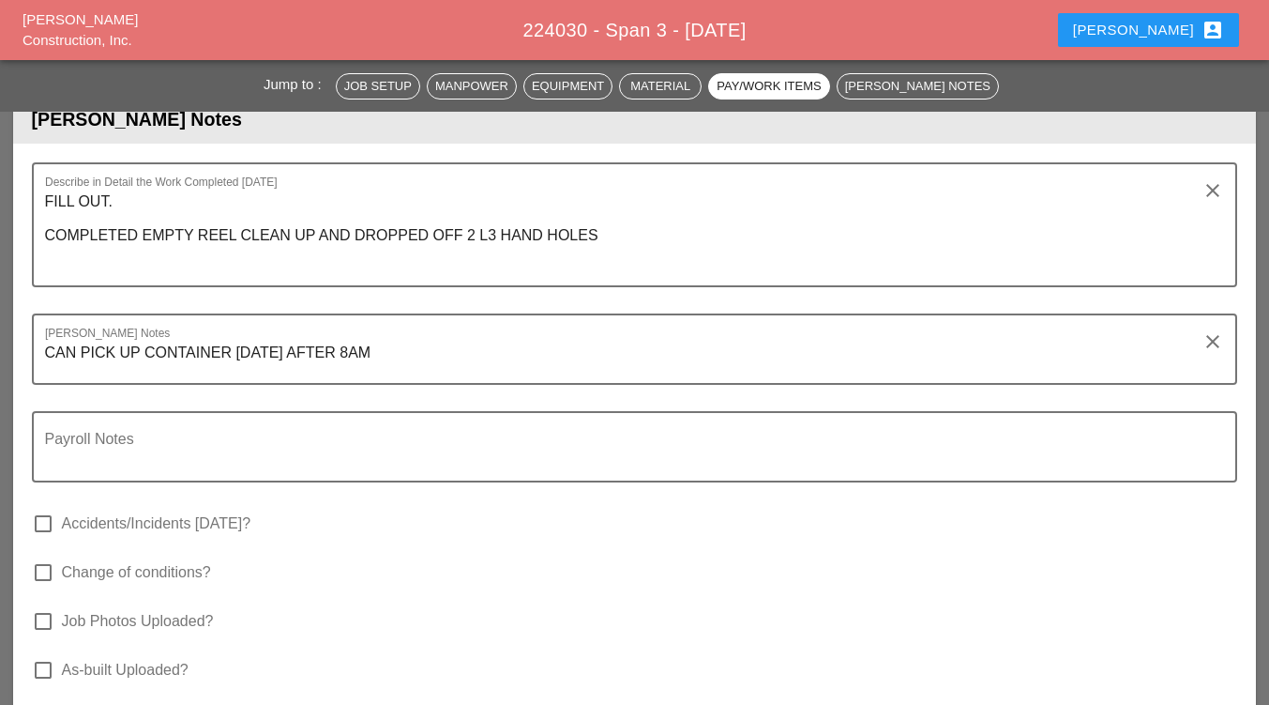
scroll to position [2498, 0]
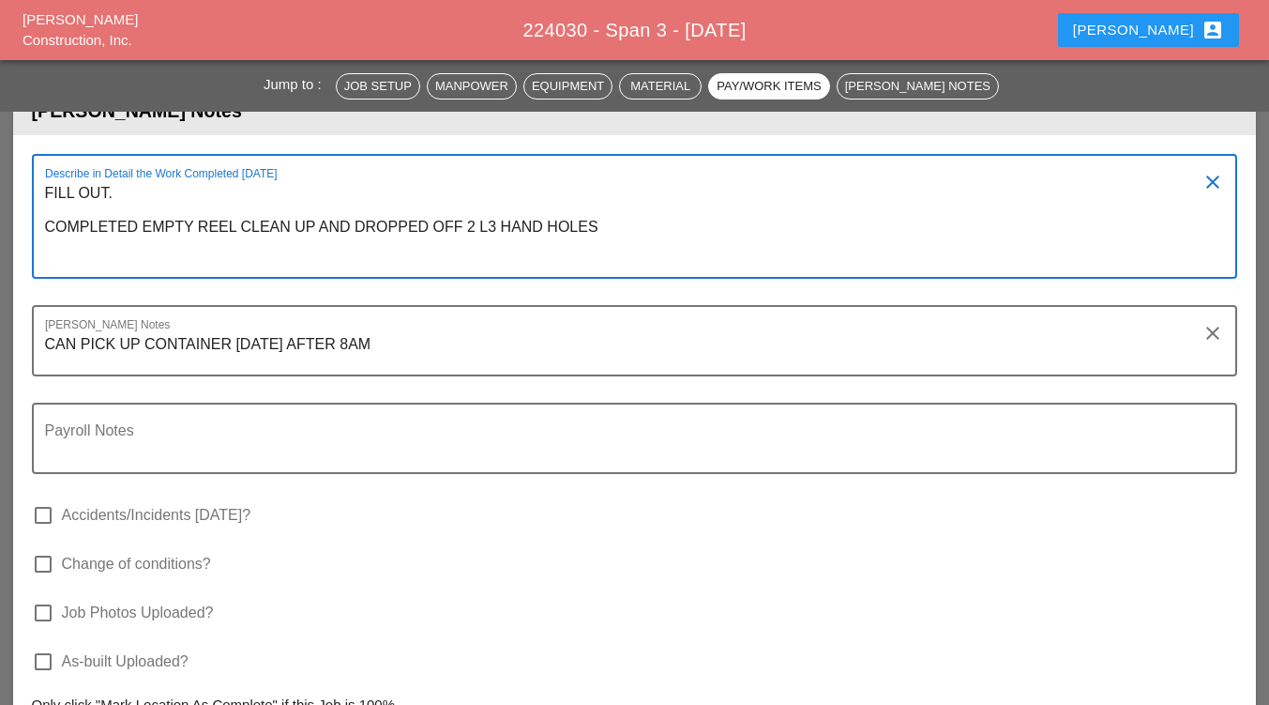
click at [606, 219] on textarea "FILL OUT. COMPLETED EMPTY REEL CLEAN UP AND DROPPED OFF 2 L3 HAND HOLES" at bounding box center [627, 227] width 1165 height 99
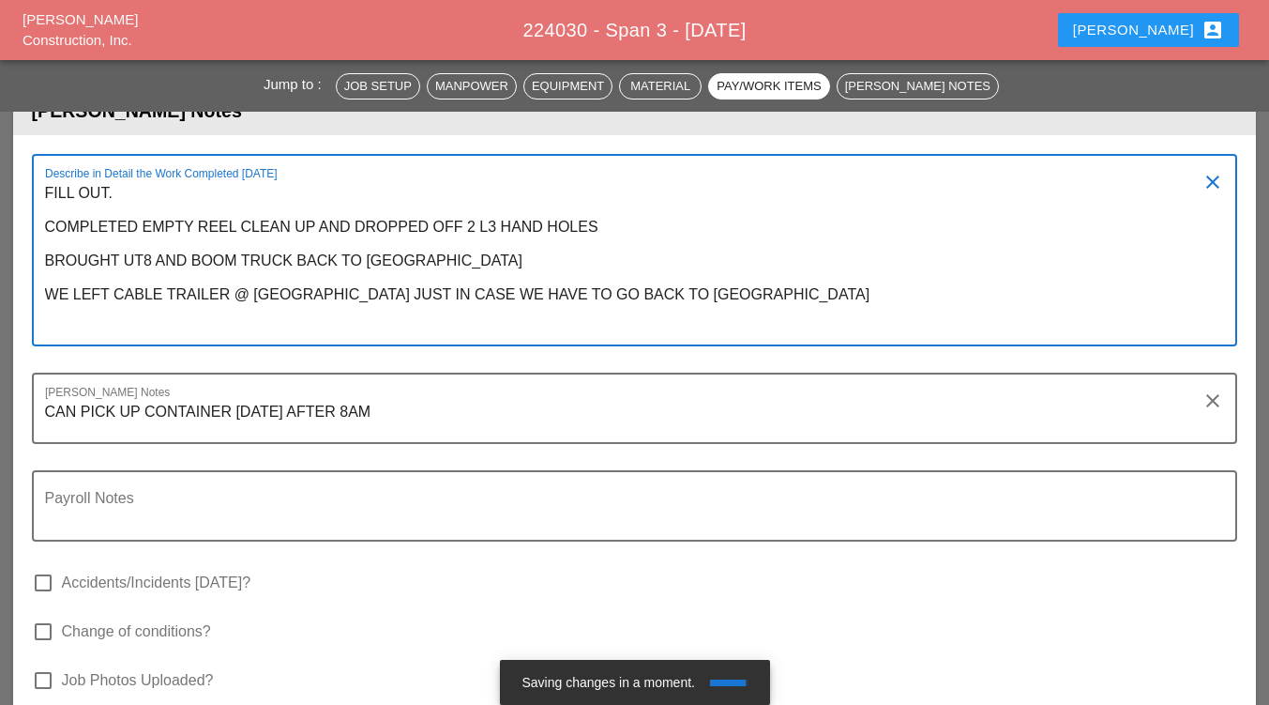
type textarea "FILL OUT. COMPLETED EMPTY REEL CLEAN UP AND DROPPED OFF 2 L3 HAND HOLES BROUGHT…"
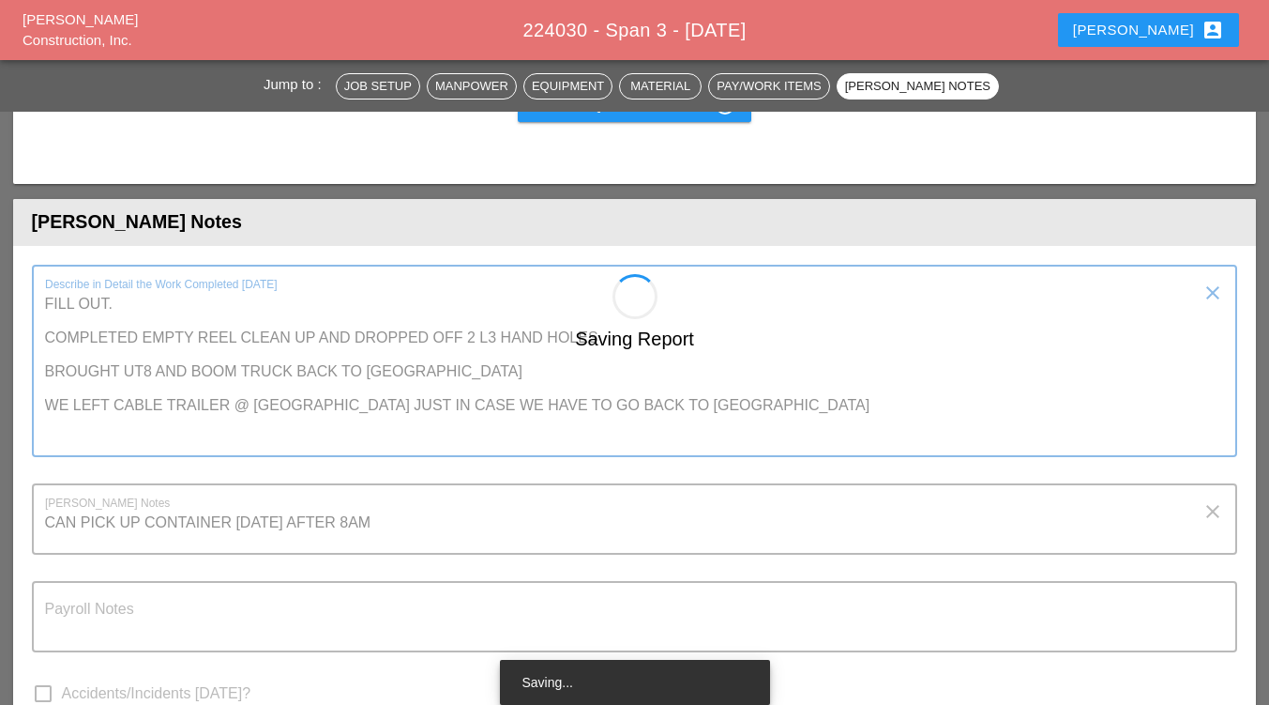
scroll to position [2343, 0]
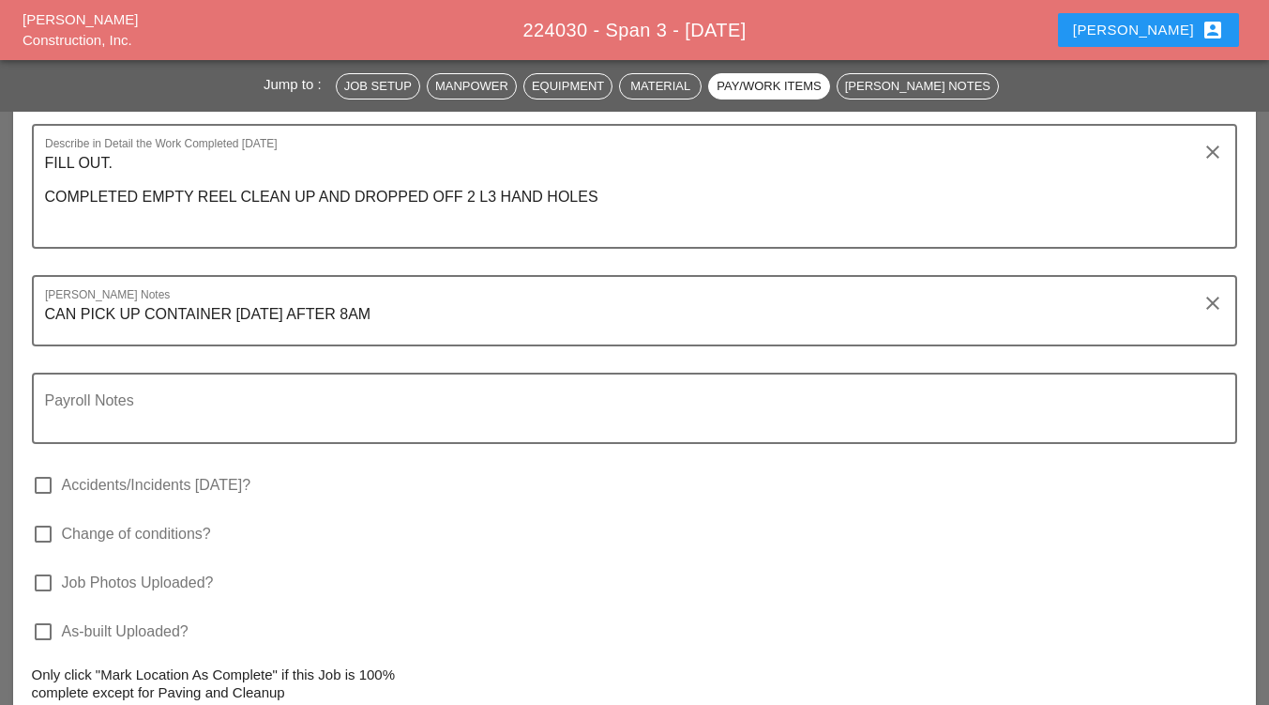
scroll to position [2541, 0]
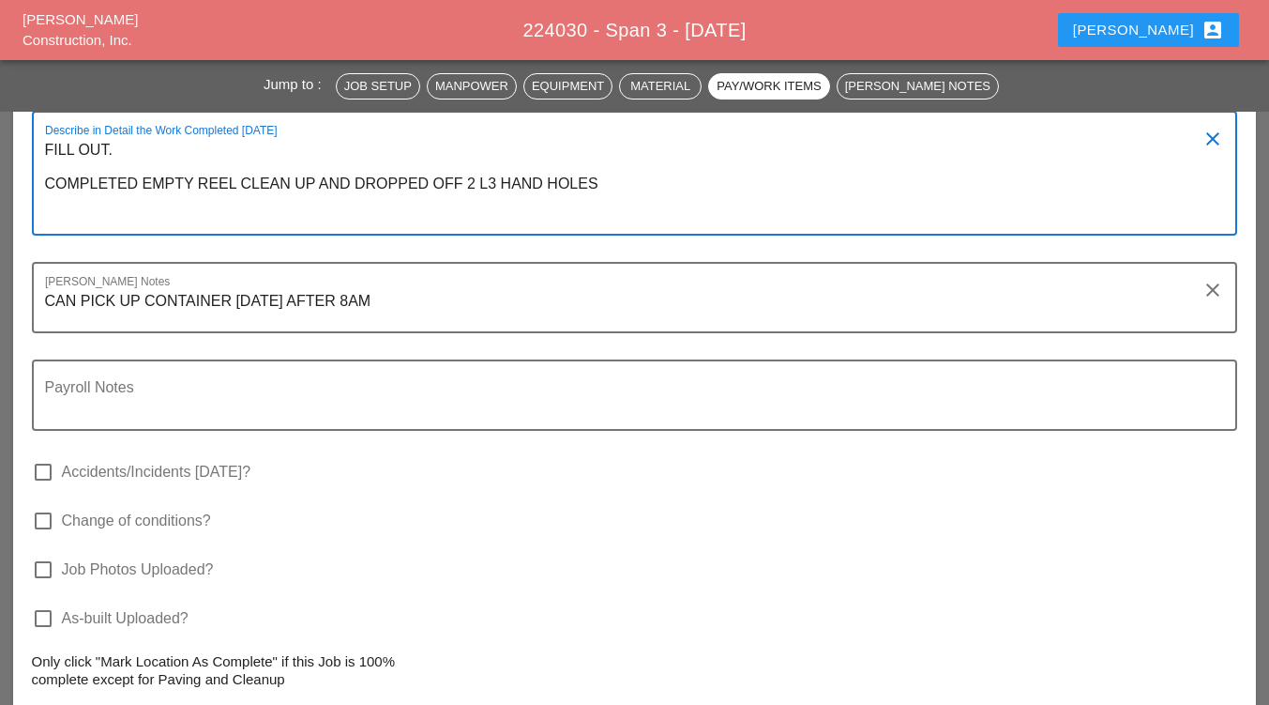
click at [601, 176] on textarea "FILL OUT. COMPLETED EMPTY REEL CLEAN UP AND DROPPED OFF 2 L3 HAND HOLES" at bounding box center [627, 184] width 1165 height 99
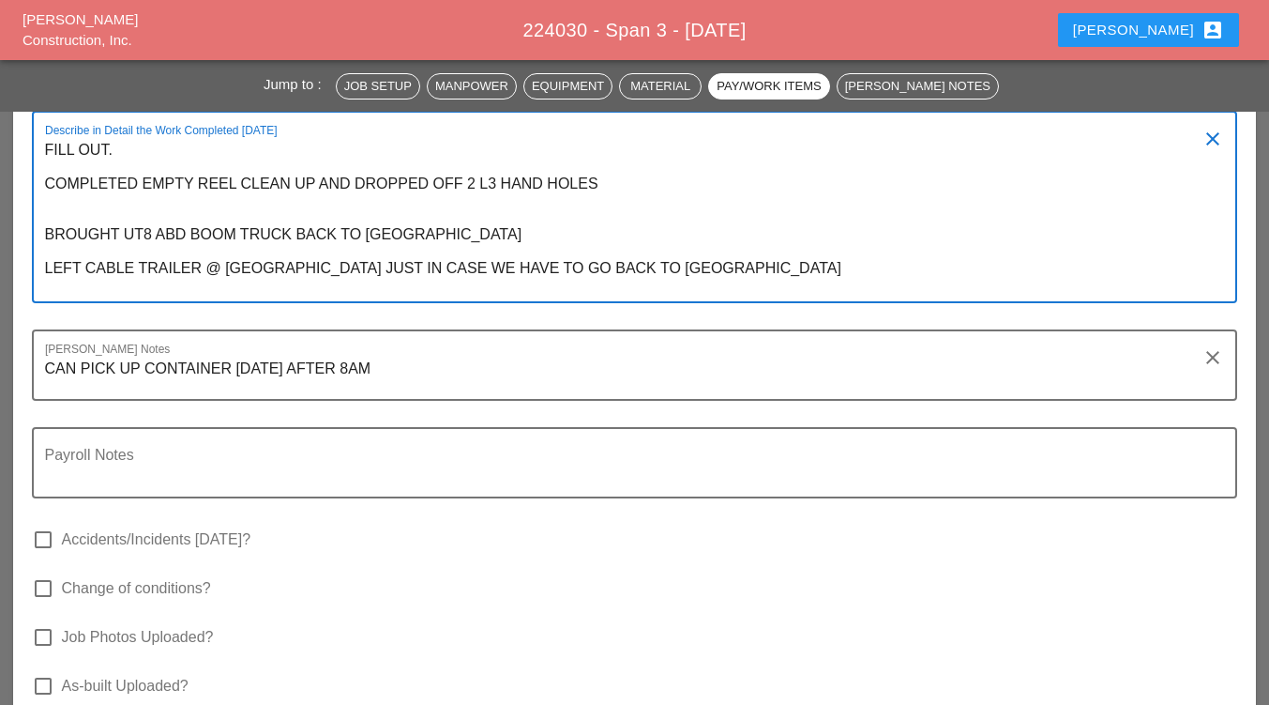
type textarea "FILL OUT. COMPLETED EMPTY REEL CLEAN UP AND DROPPED OFF 2 L3 HAND HOLES BROUGHT…"
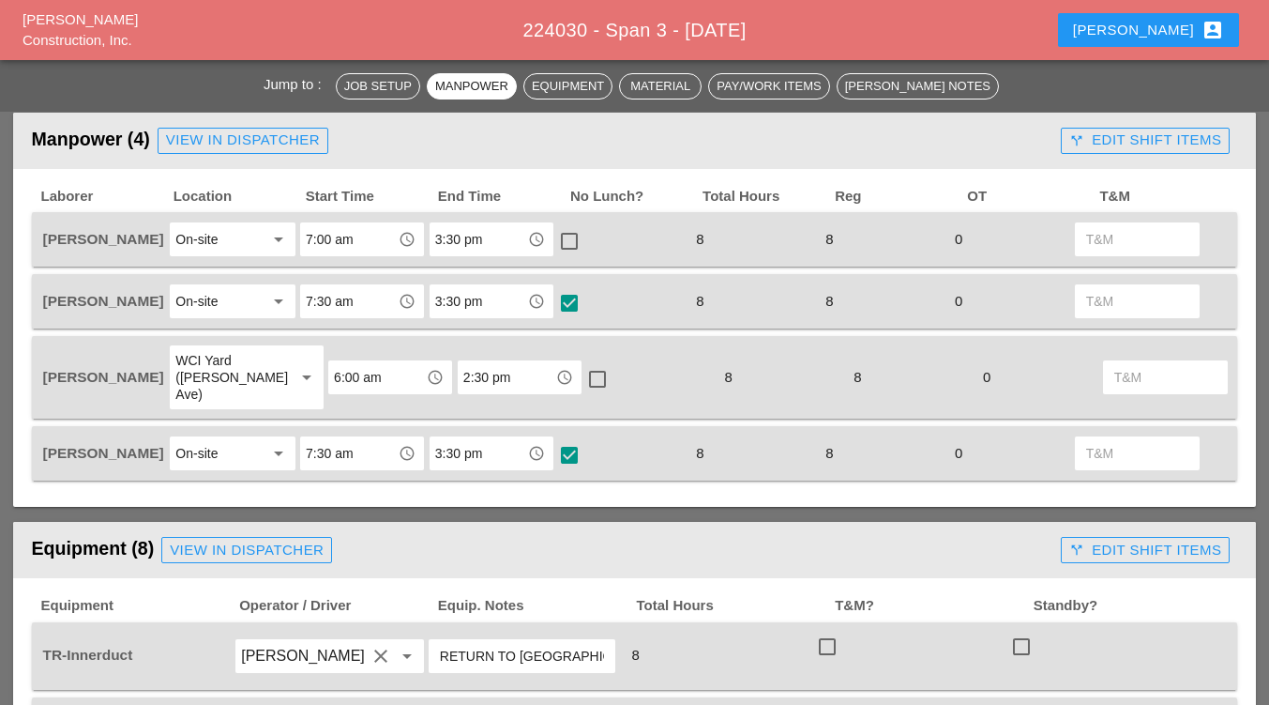
scroll to position [852, 0]
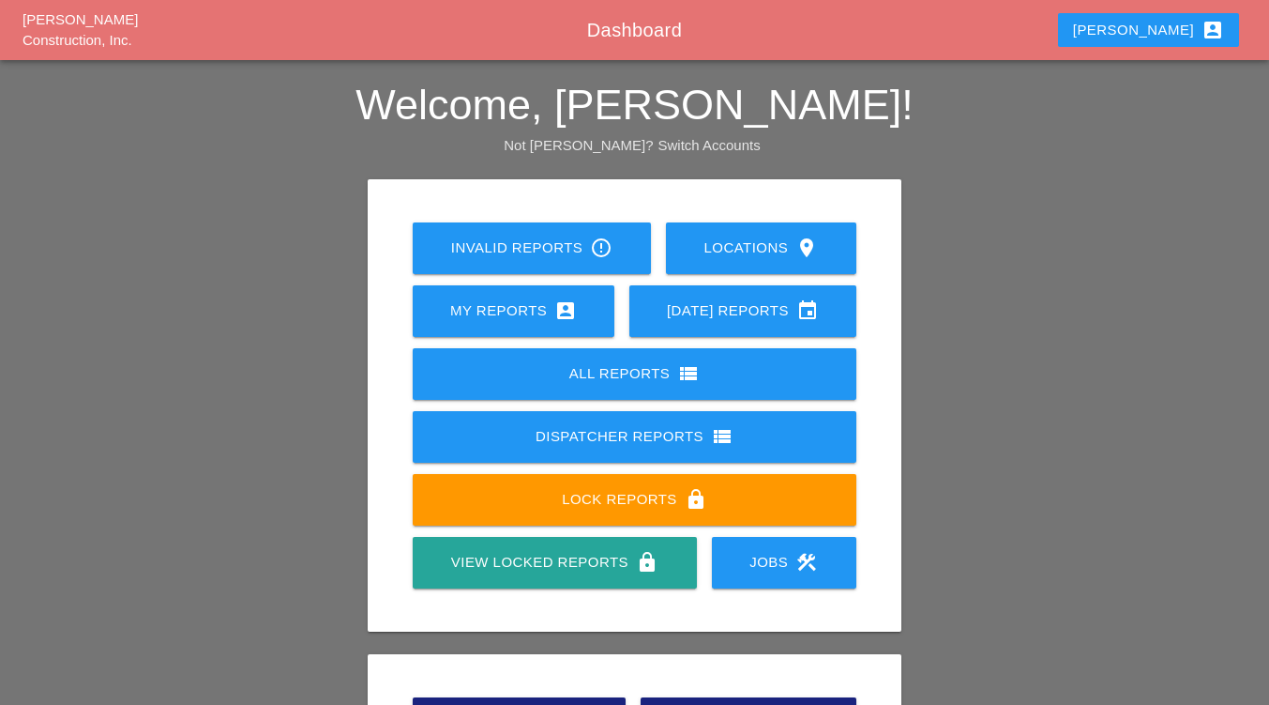
click at [485, 303] on div "My Reports account_box" at bounding box center [514, 310] width 142 height 23
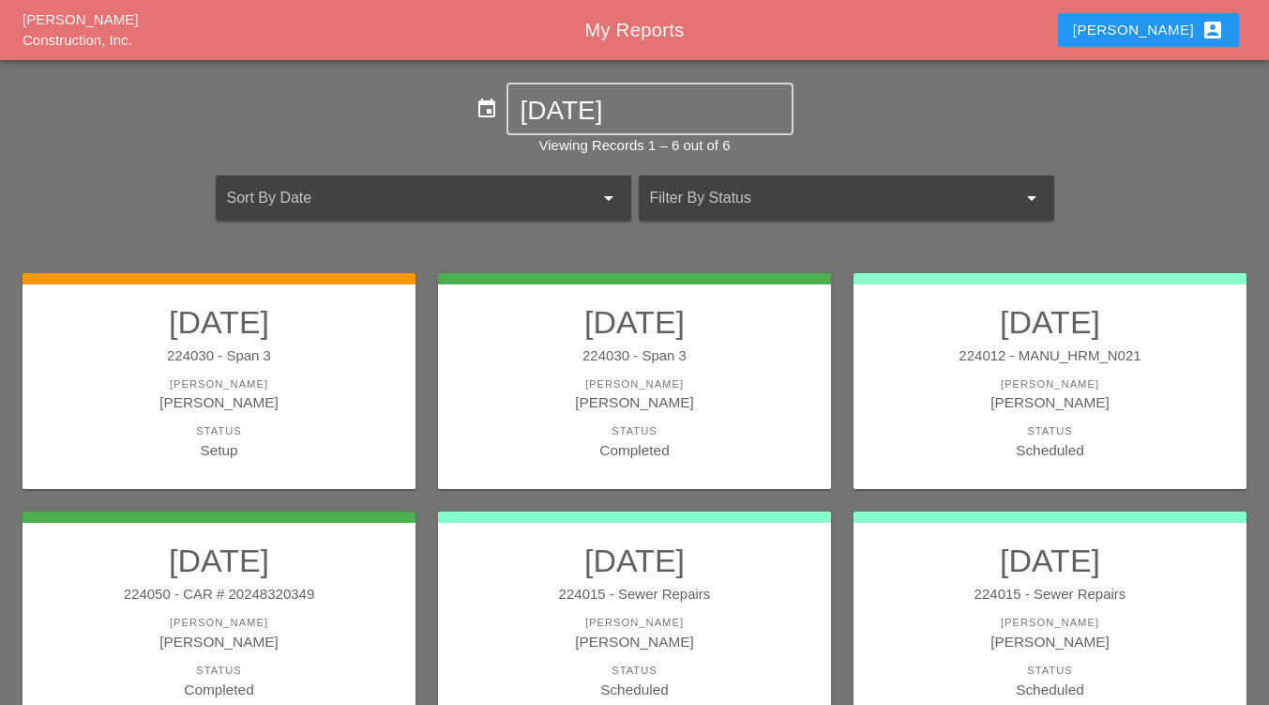
click at [253, 384] on div "[PERSON_NAME]" at bounding box center [219, 384] width 356 height 16
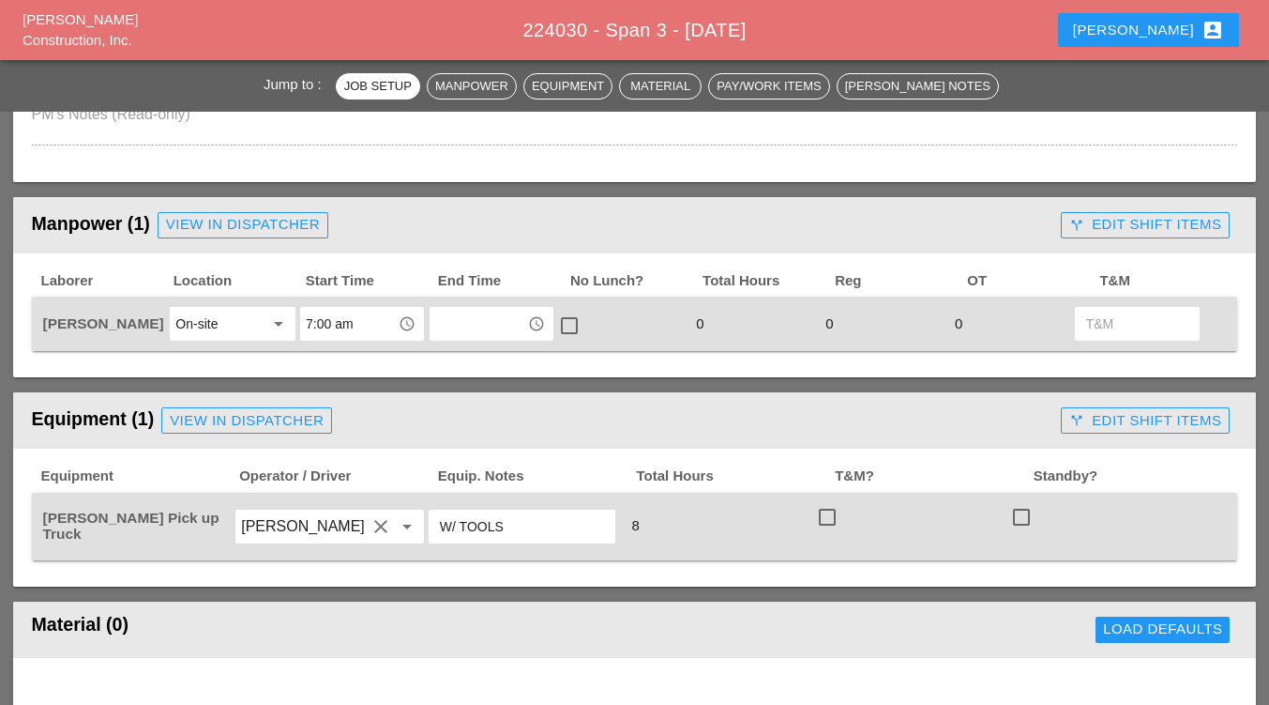
scroll to position [722, 0]
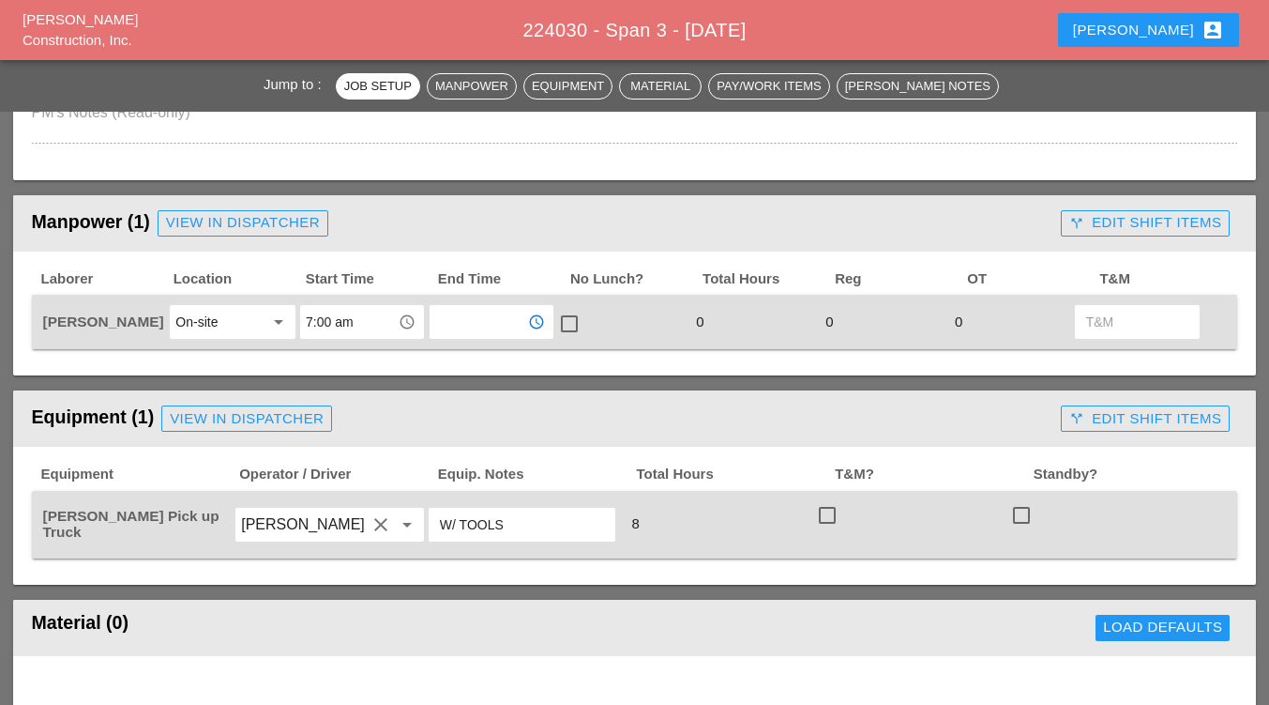
click at [485, 322] on input "text" at bounding box center [478, 322] width 86 height 30
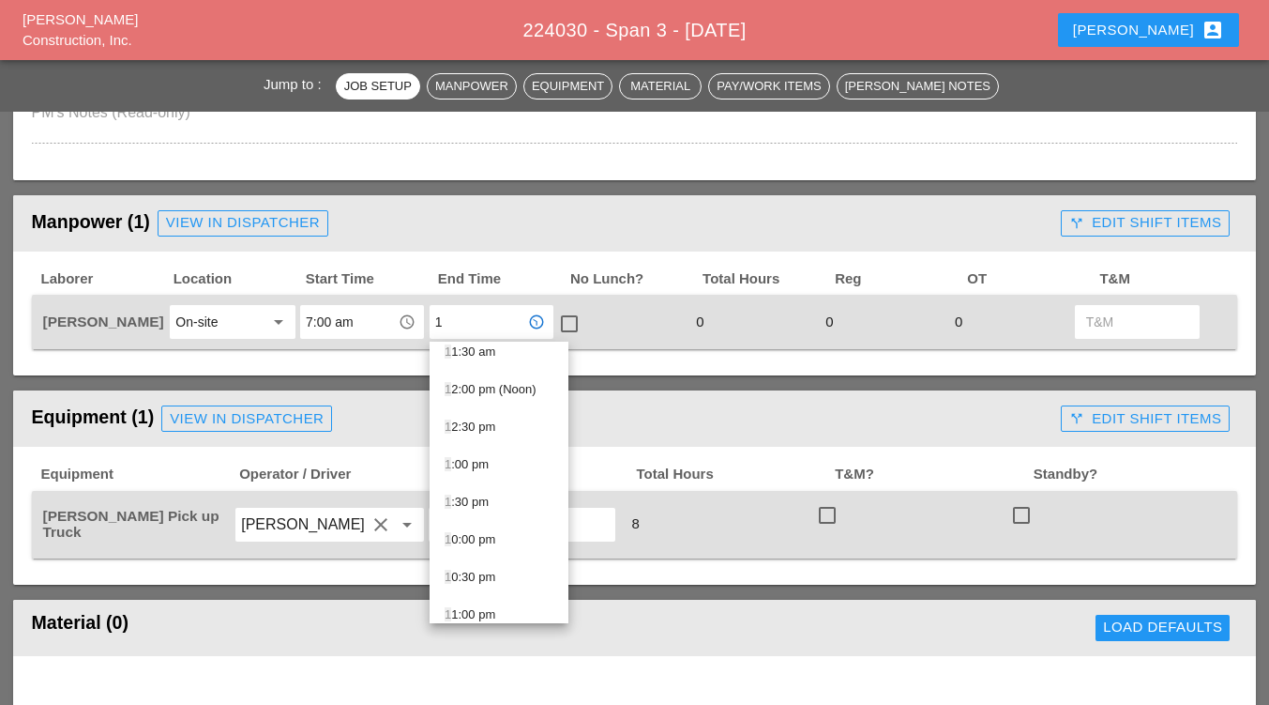
scroll to position [300, 0]
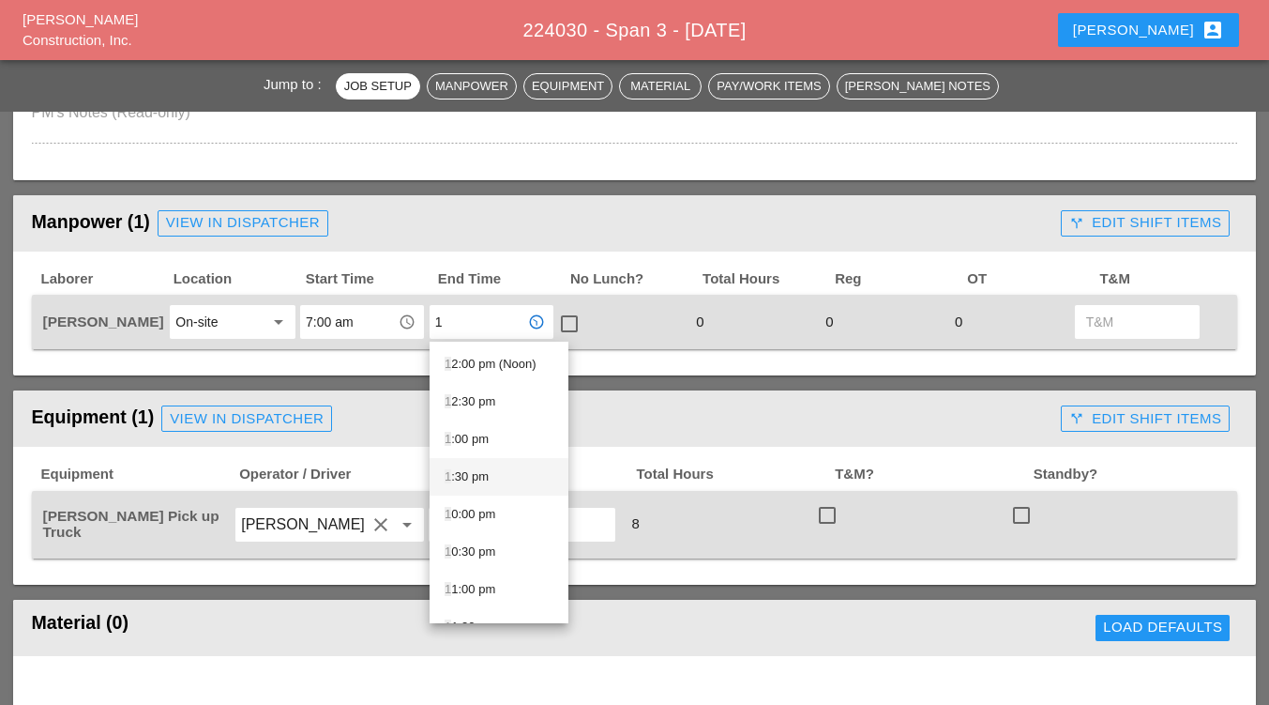
click at [461, 479] on div "1 :30 pm" at bounding box center [499, 476] width 109 height 23
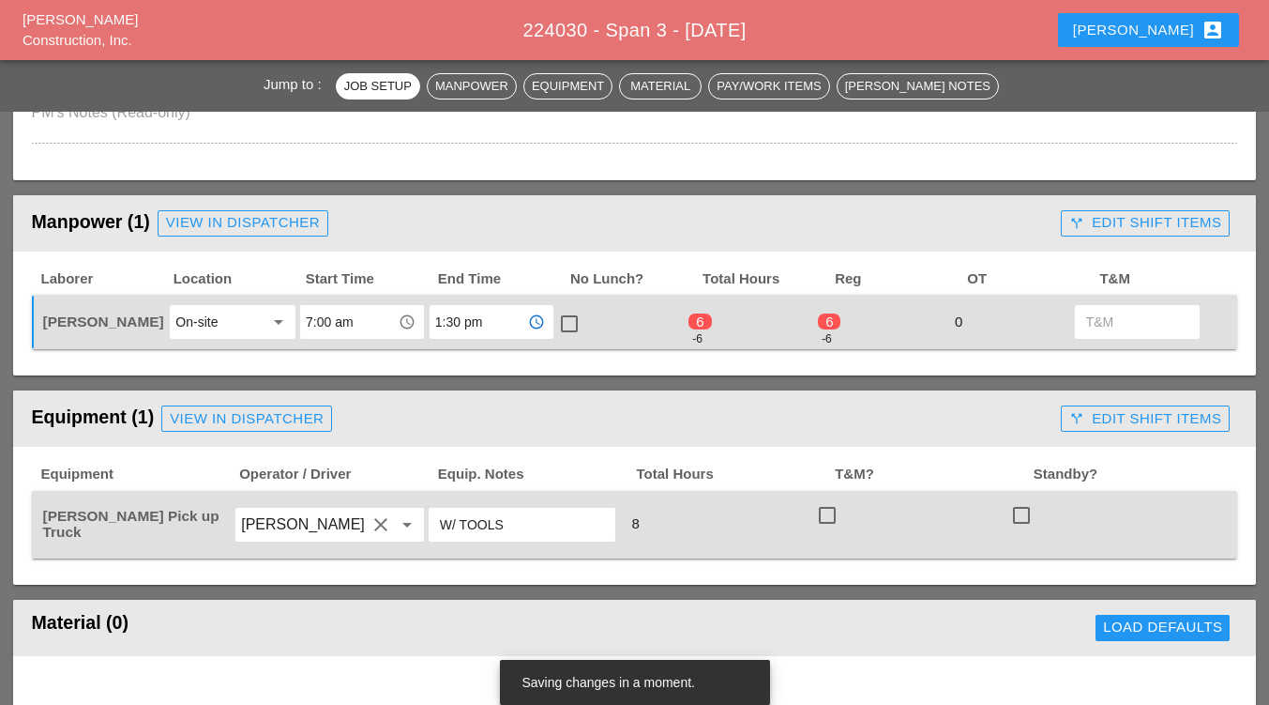
type input "1:30 pm"
click at [560, 325] on div at bounding box center [570, 324] width 32 height 32
checkbox input "true"
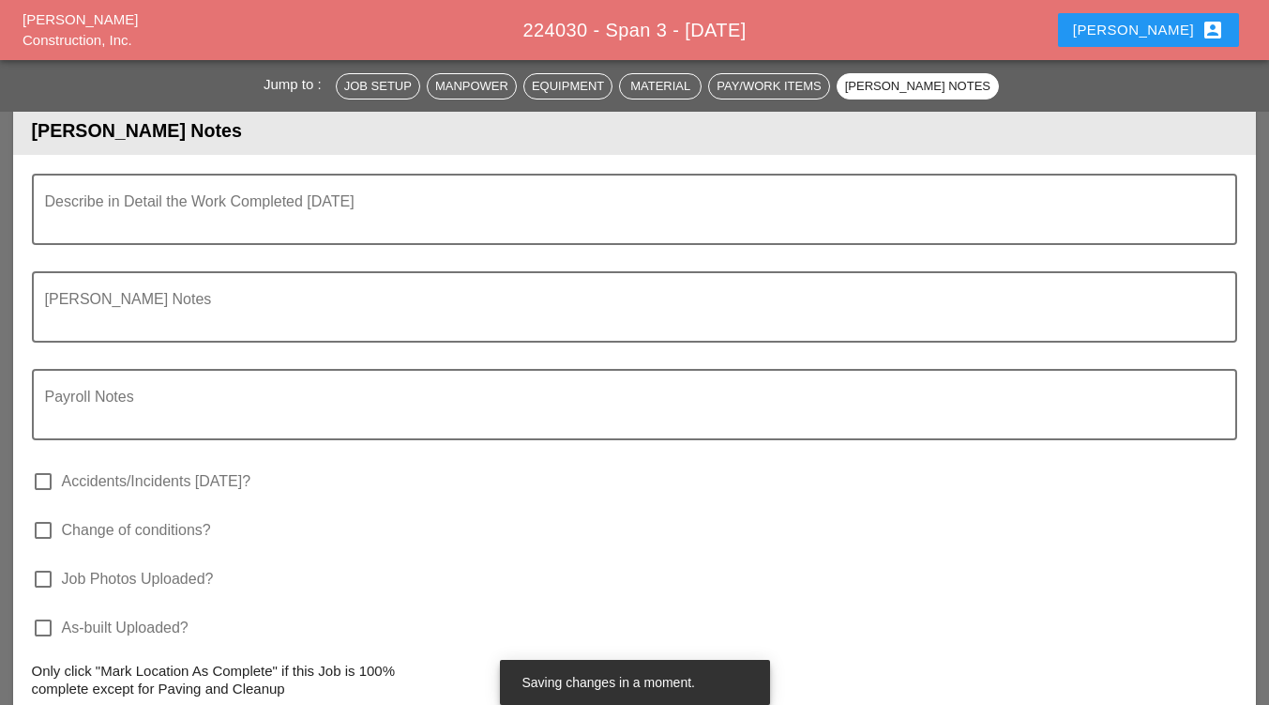
scroll to position [1731, 0]
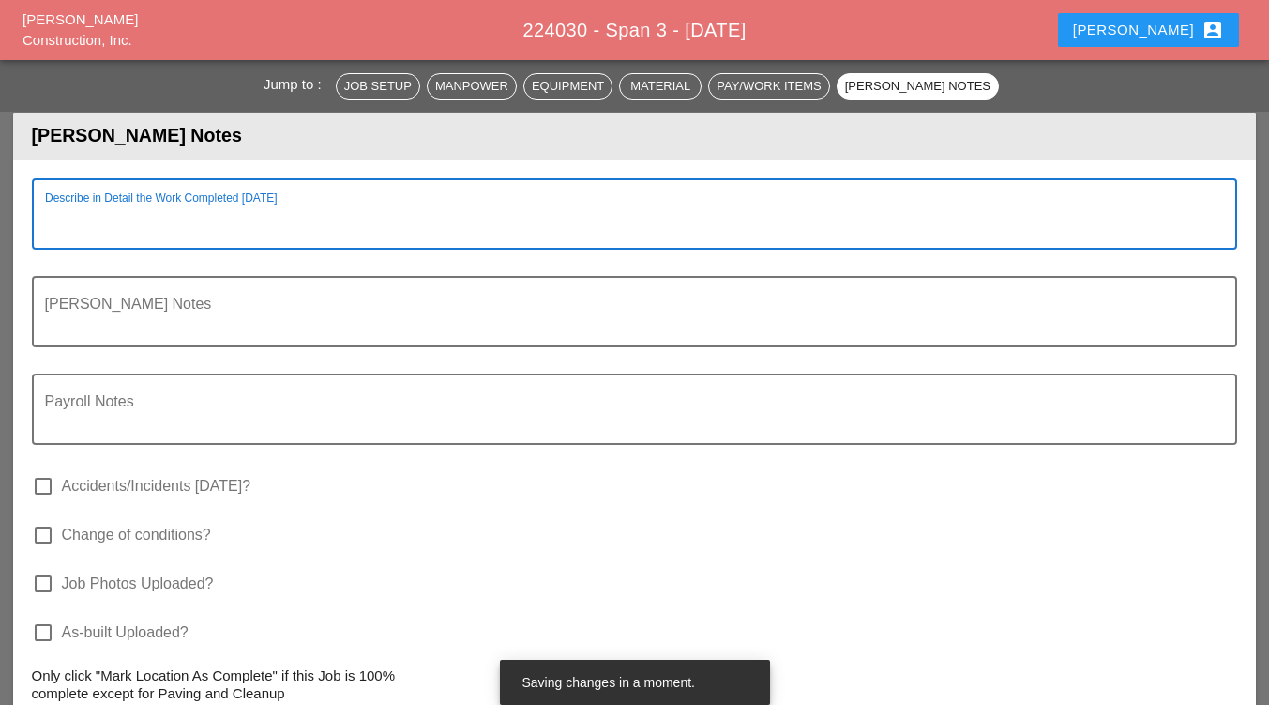
click at [88, 227] on textarea "Describe in Detail the Work Completed Today" at bounding box center [627, 225] width 1165 height 45
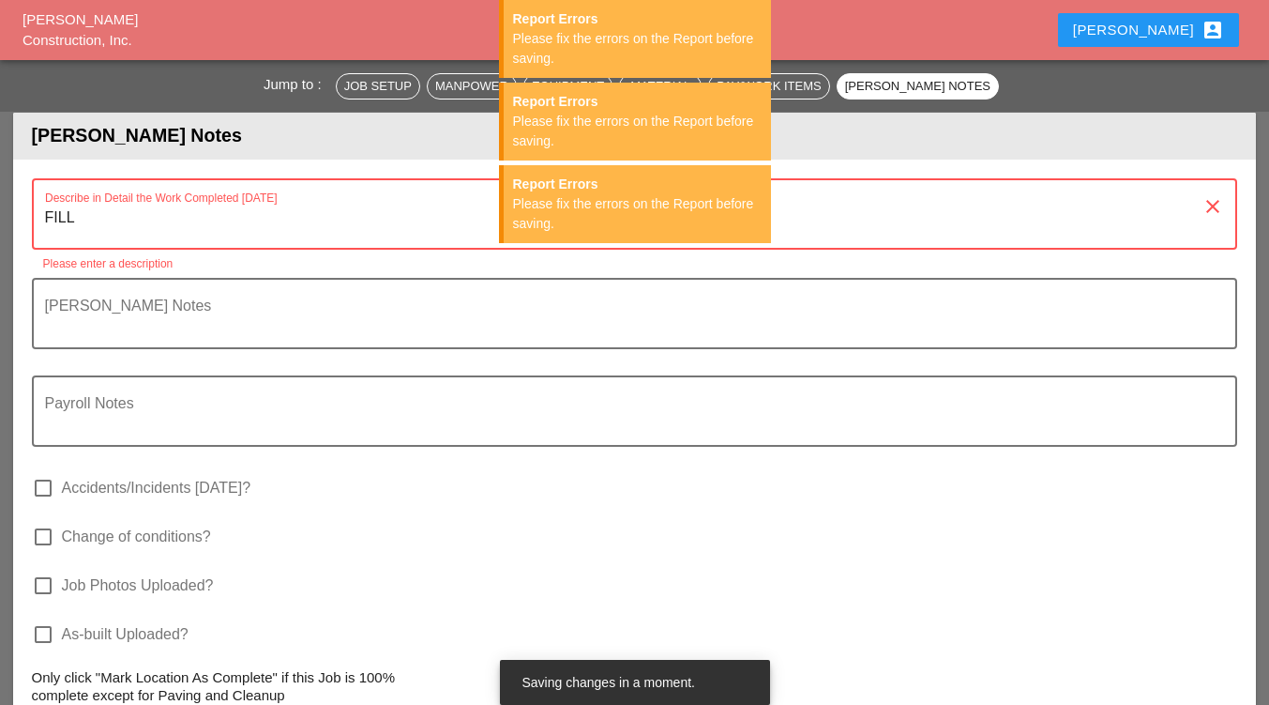
type textarea "FILLO"
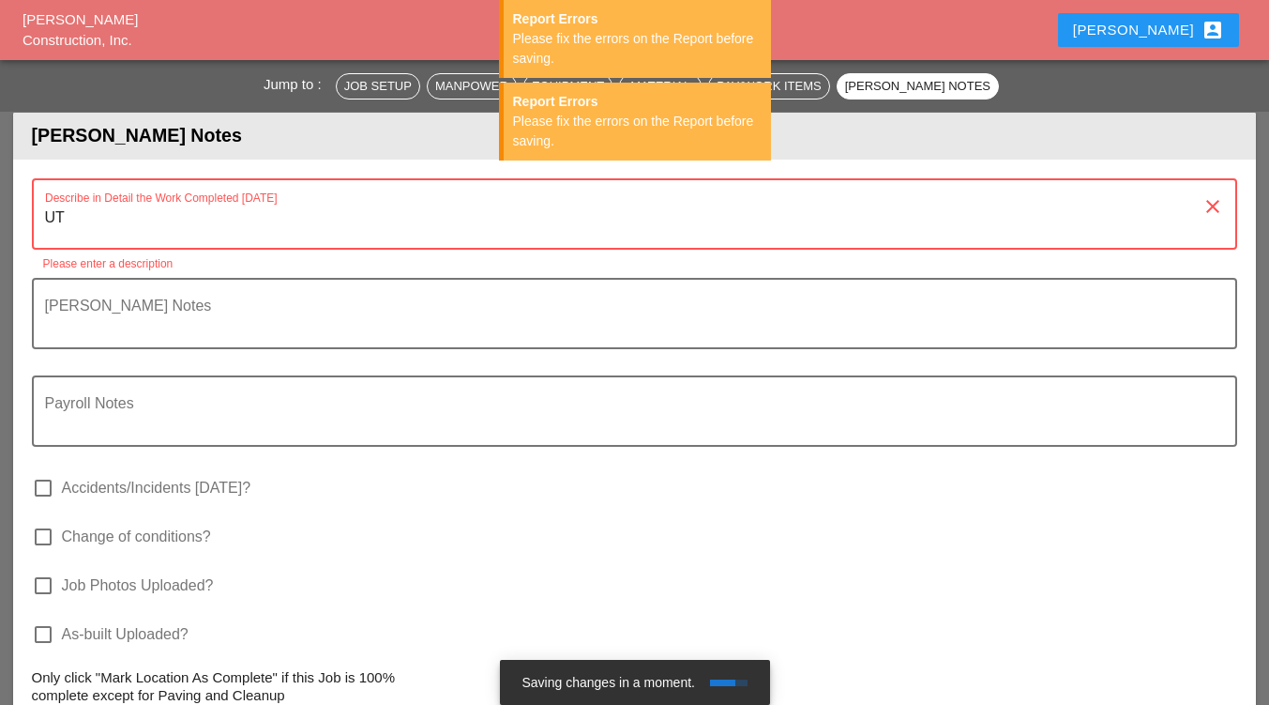
type textarea "U"
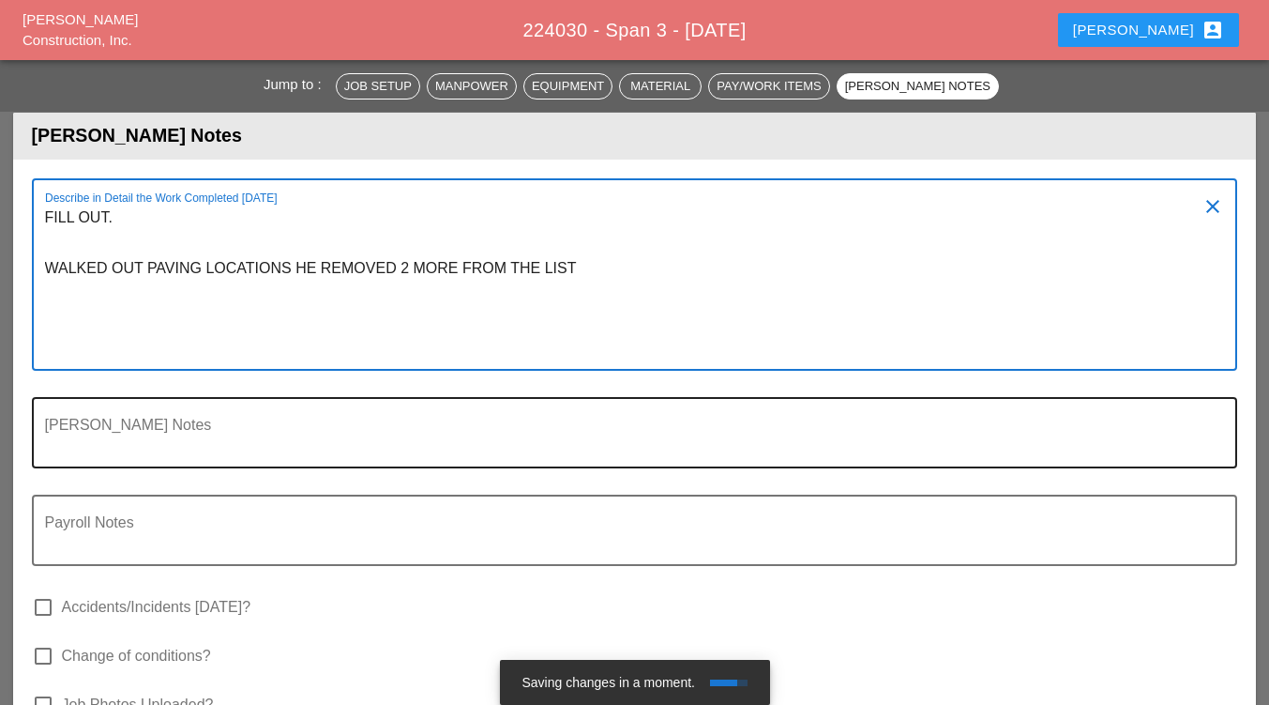
type textarea "FILL OUT. WALKED OUT PAVING LOCATIONS HE REMOVED 2 MORE FROM THE LIST"
click at [72, 433] on textarea "Foreman's Notes" at bounding box center [627, 443] width 1165 height 45
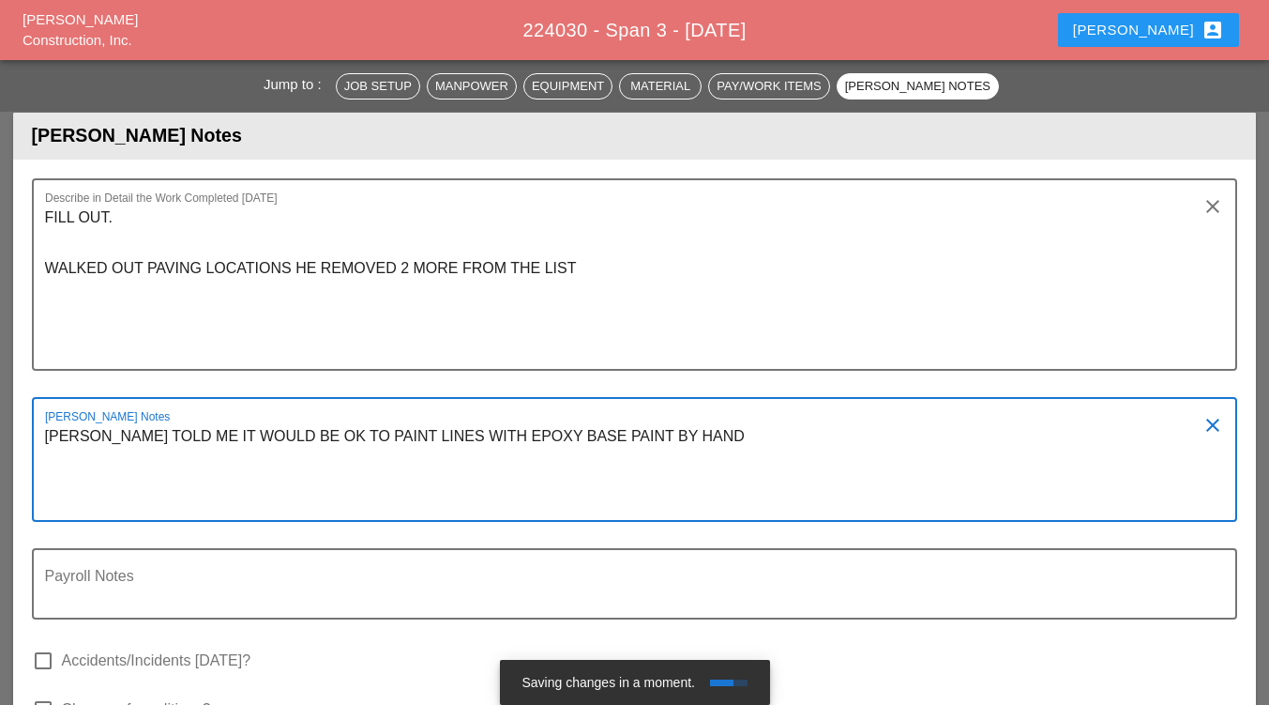
click at [40, 485] on div "[PERSON_NAME] Notes [PERSON_NAME] TOLD ME IT WOULD BE OK TO PAINT LINES WITH EP…" at bounding box center [635, 459] width 1207 height 125
click at [40, 477] on div "[PERSON_NAME] Notes [PERSON_NAME] TOLD ME IT WOULD BE OK TO PAINT LINES WITH EP…" at bounding box center [635, 459] width 1207 height 125
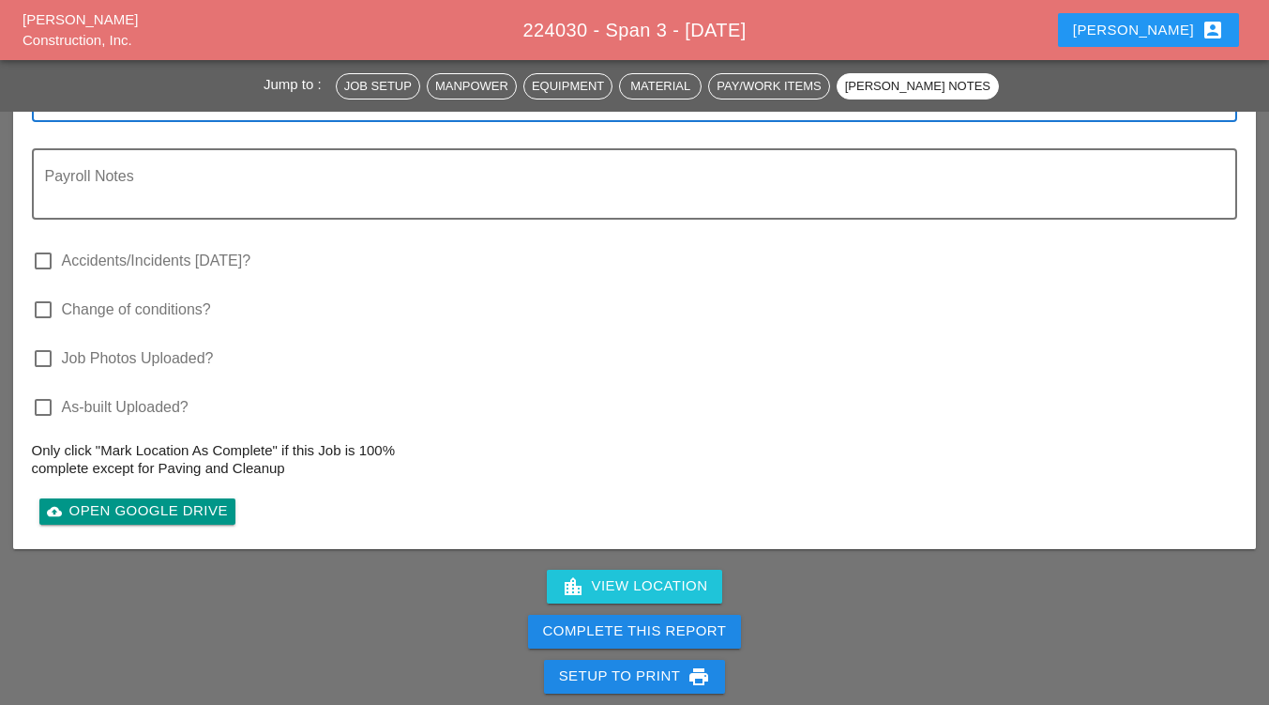
scroll to position [2257, 0]
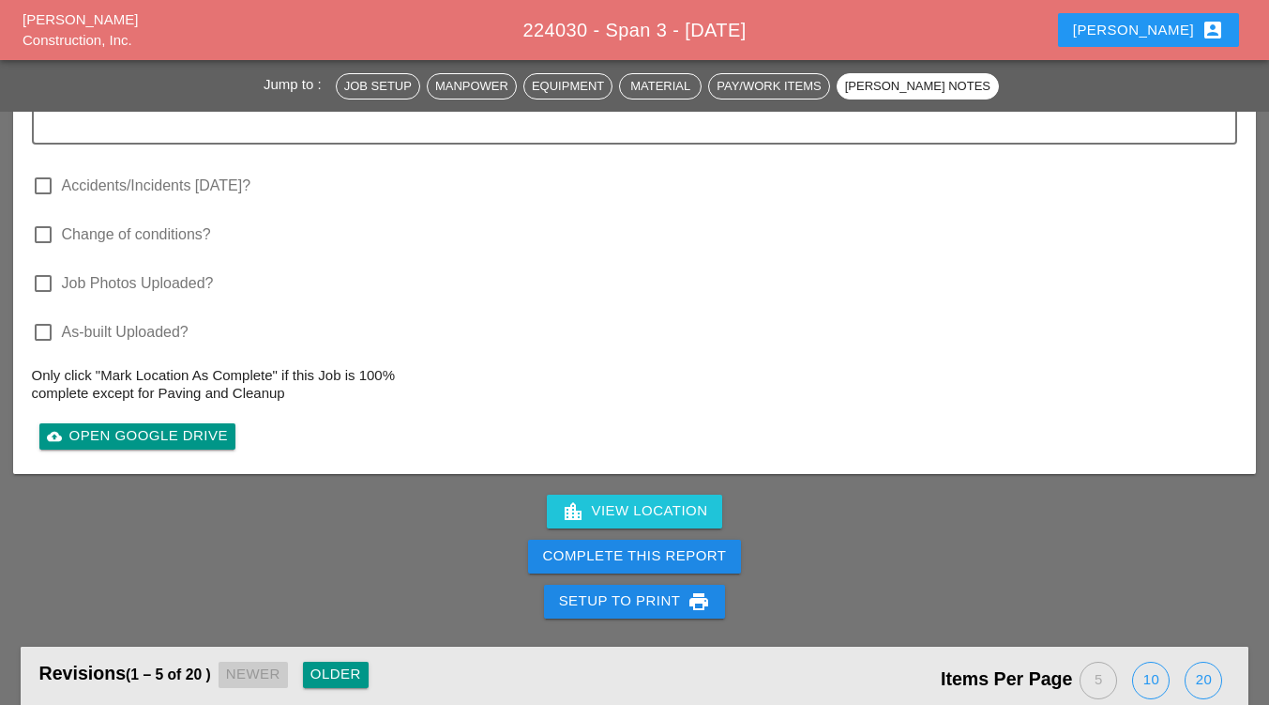
type textarea "[PERSON_NAME] TOLD ME IT WOULD BE OK TO PAINT LINES WITH EPOXY BASE PAINT BY HA…"
click at [631, 557] on div "Complete This Report" at bounding box center [635, 556] width 184 height 22
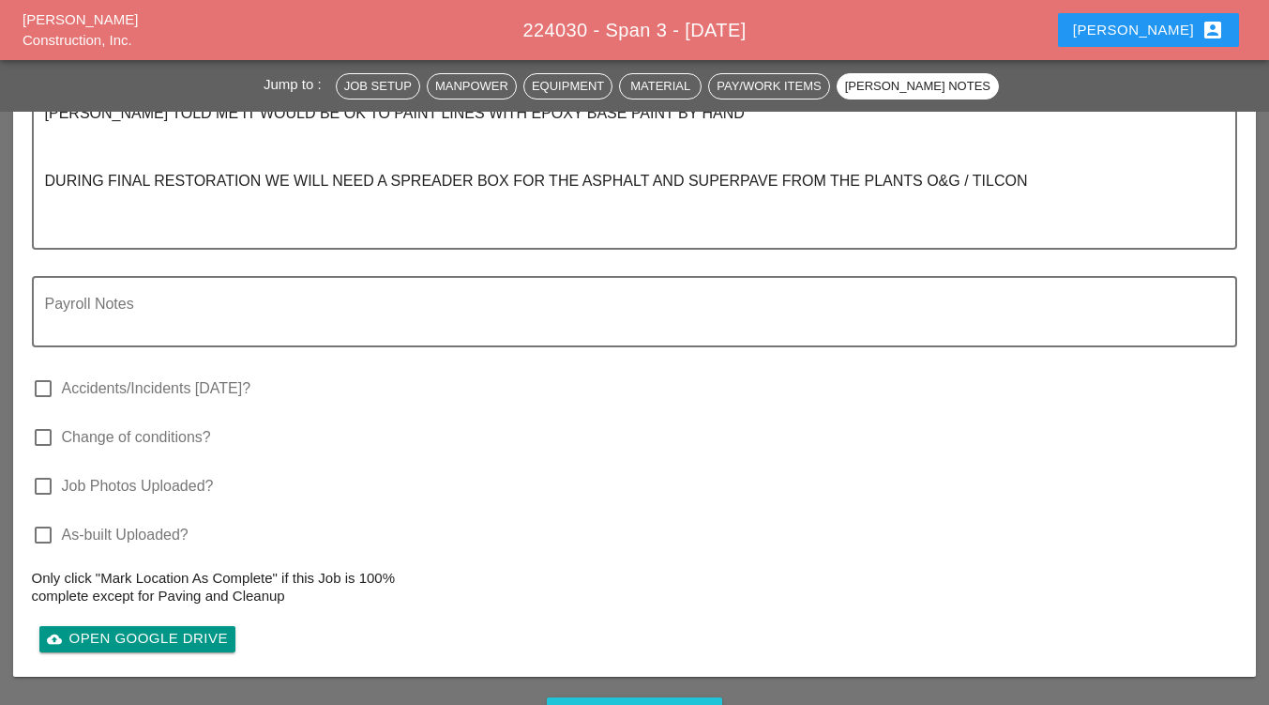
scroll to position [2671, 0]
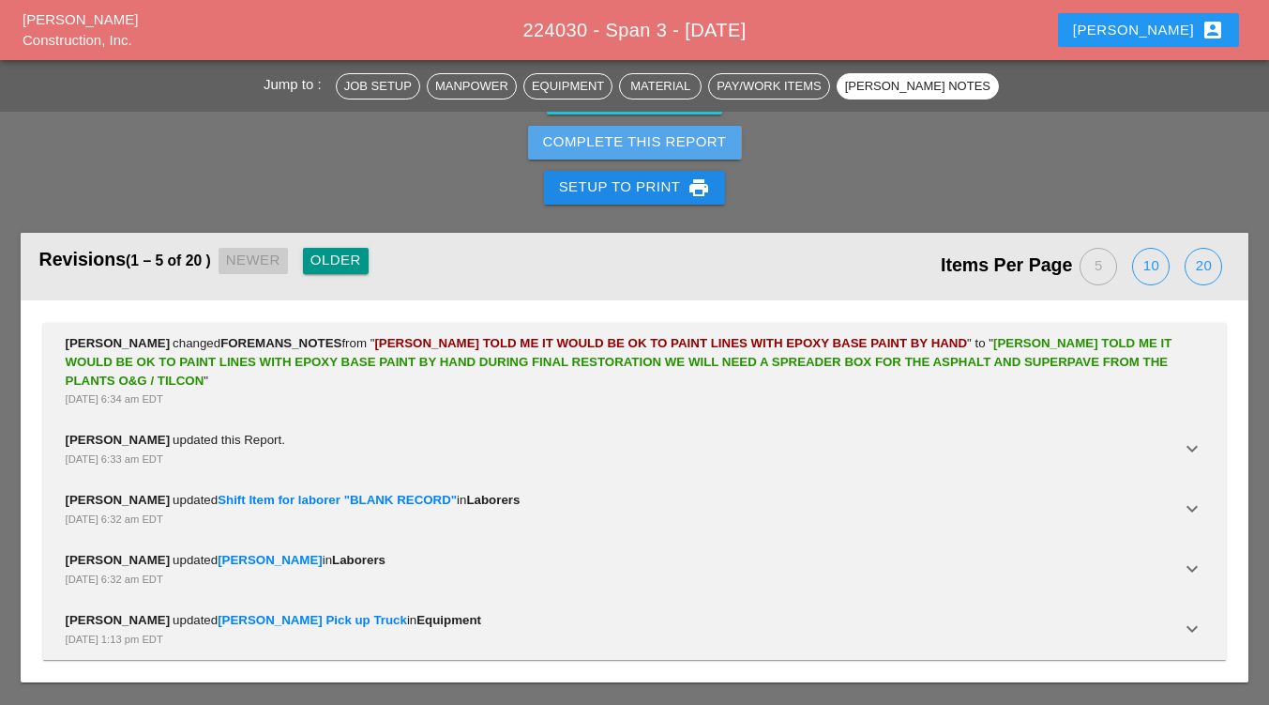
click at [627, 132] on div "Complete This Report" at bounding box center [635, 142] width 184 height 22
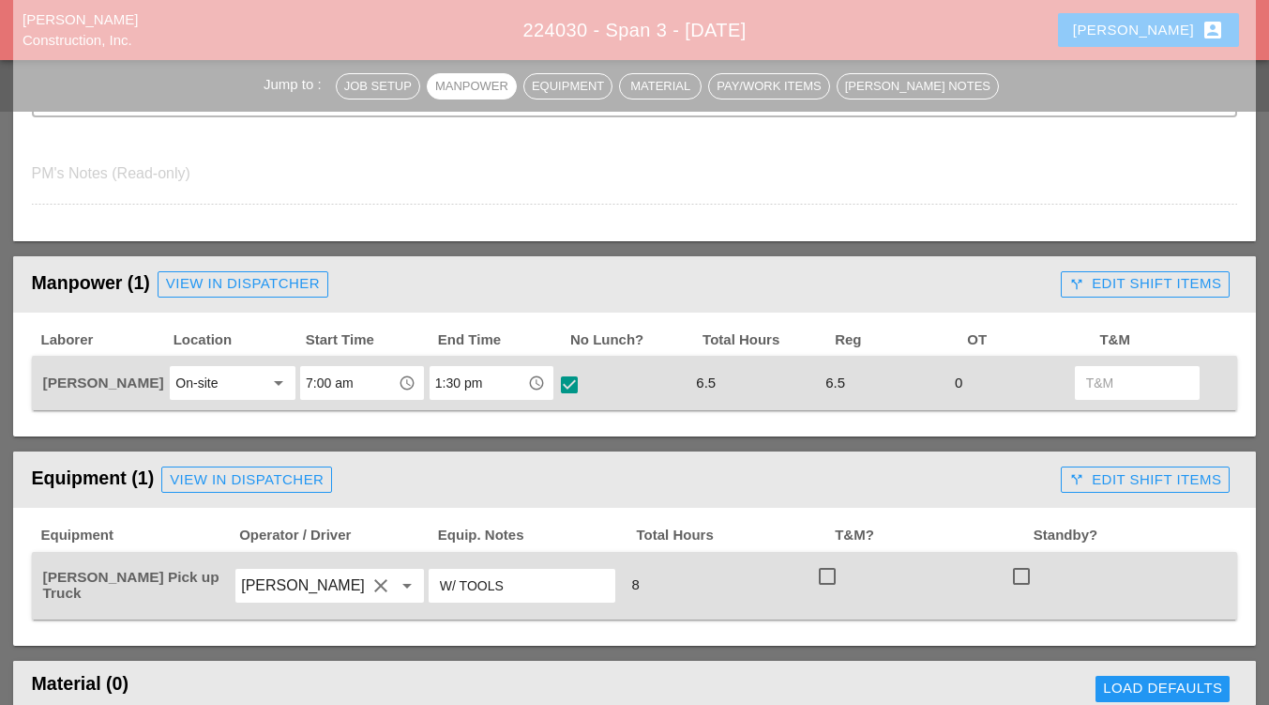
scroll to position [668, 0]
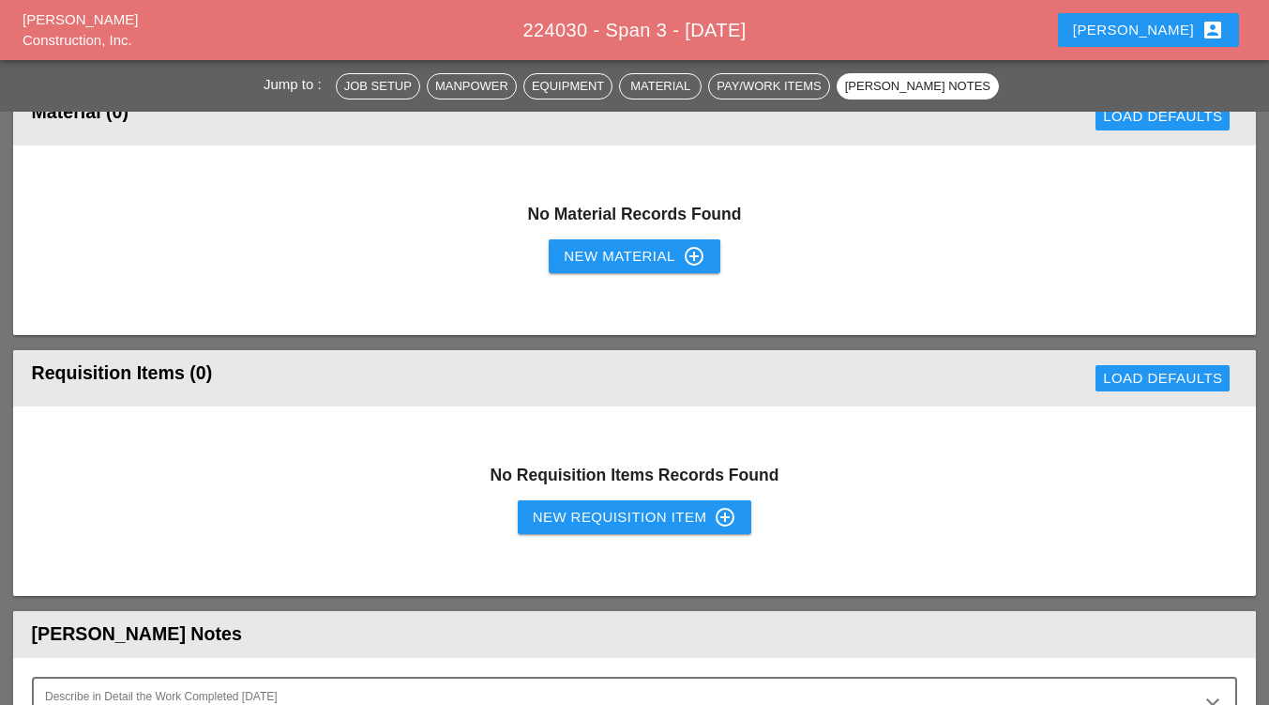
scroll to position [2666, 0]
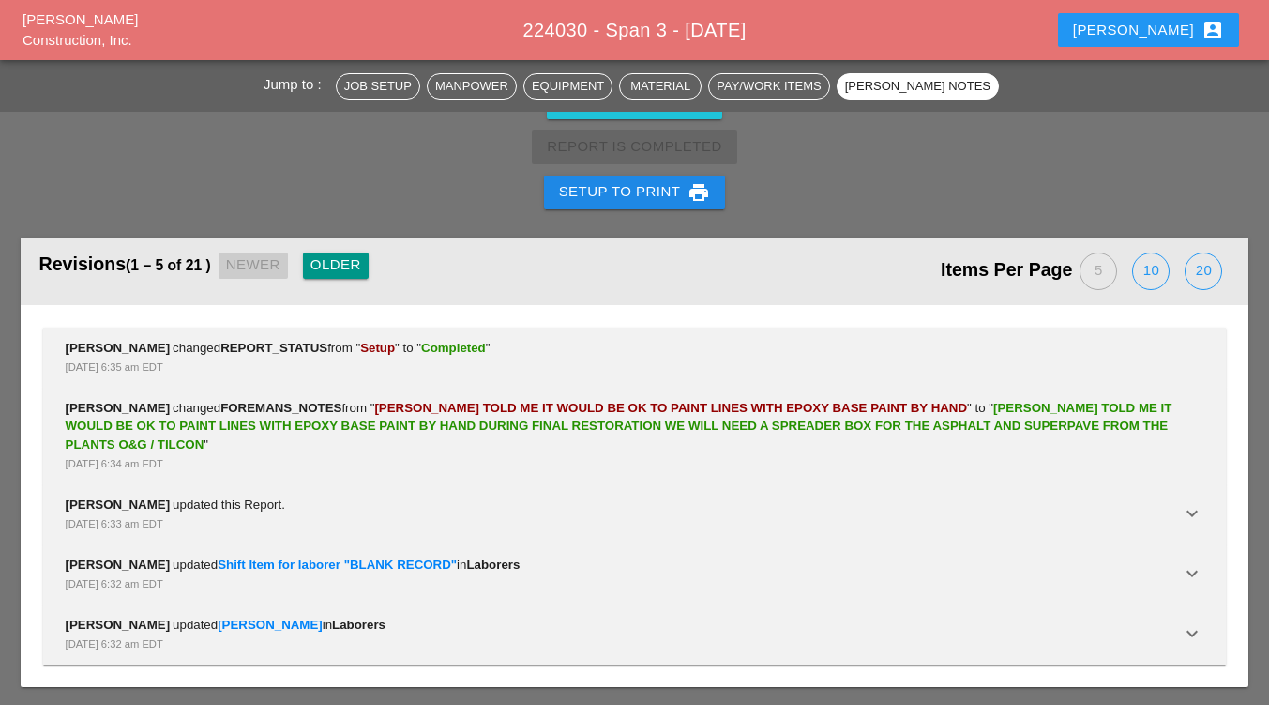
click at [1018, 350] on div "[PERSON_NAME] changed REPORT_STATUS from " Setup " to " Completed " [DATE] 6:35…" at bounding box center [635, 358] width 1139 height 38
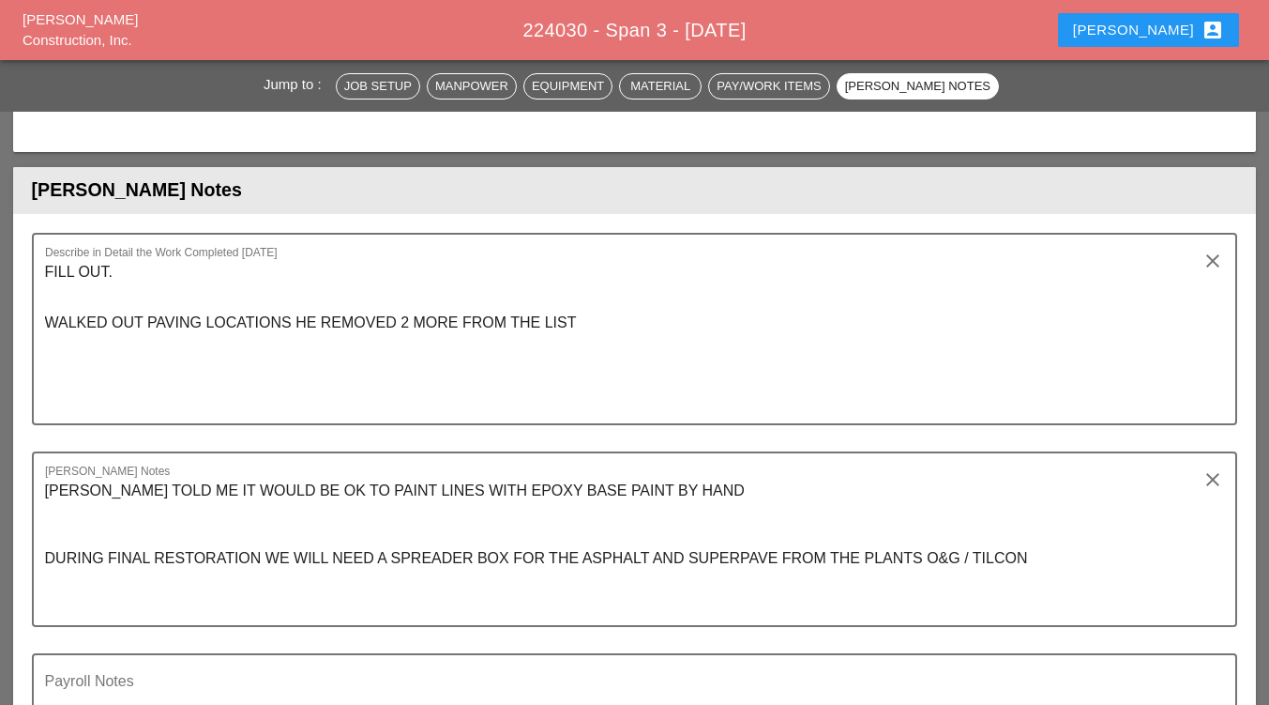
scroll to position [1674, 0]
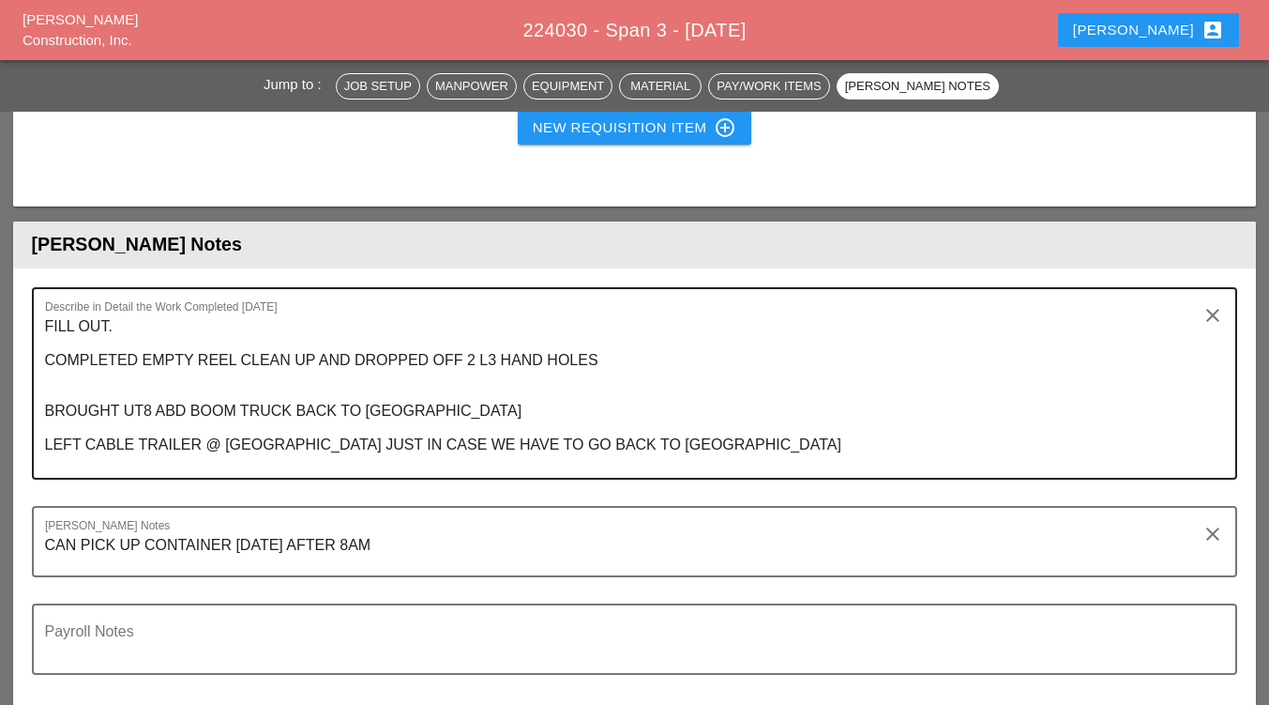
scroll to position [2346, 0]
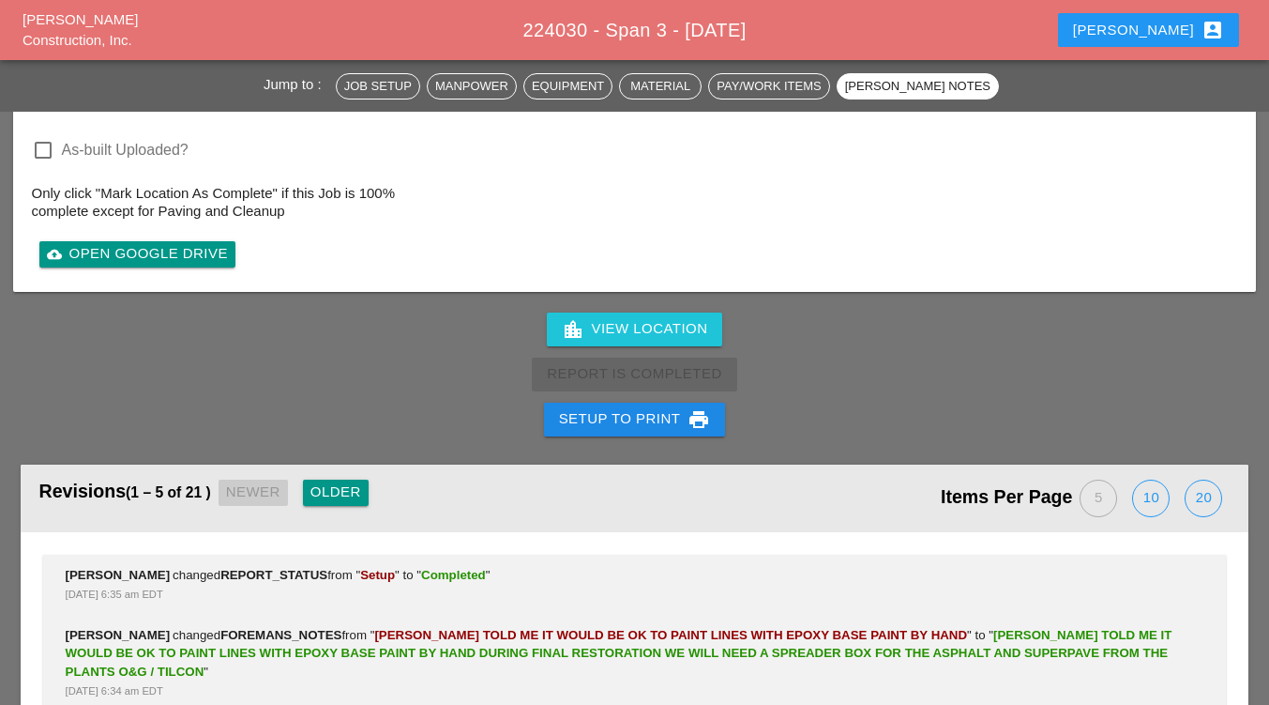
scroll to position [2440, 0]
